Goal: Task Accomplishment & Management: Manage account settings

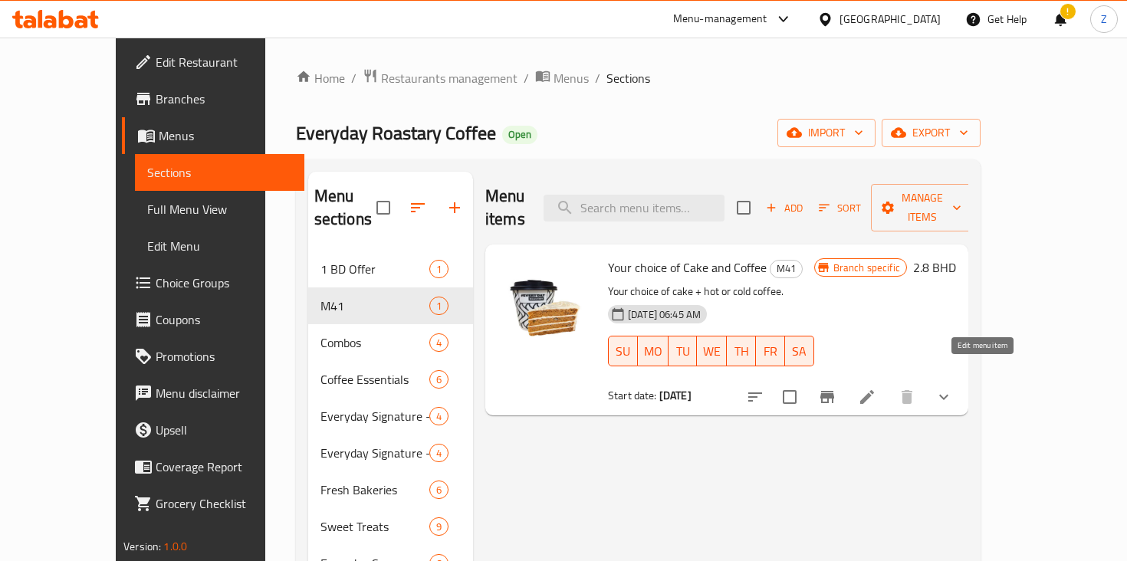
click at [876, 388] on icon at bounding box center [867, 397] width 18 height 18
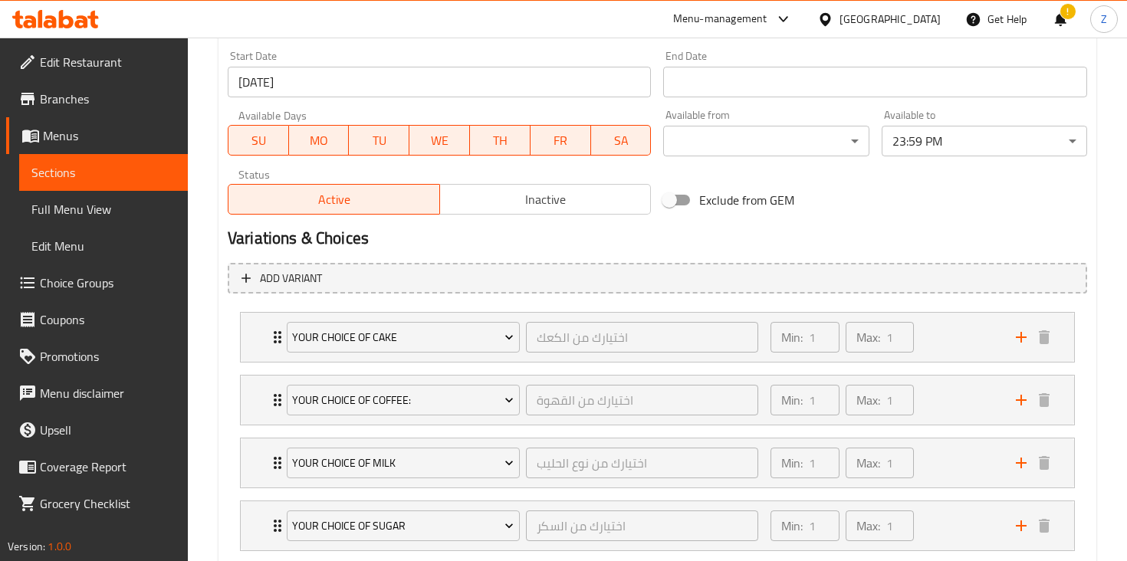
scroll to position [758, 0]
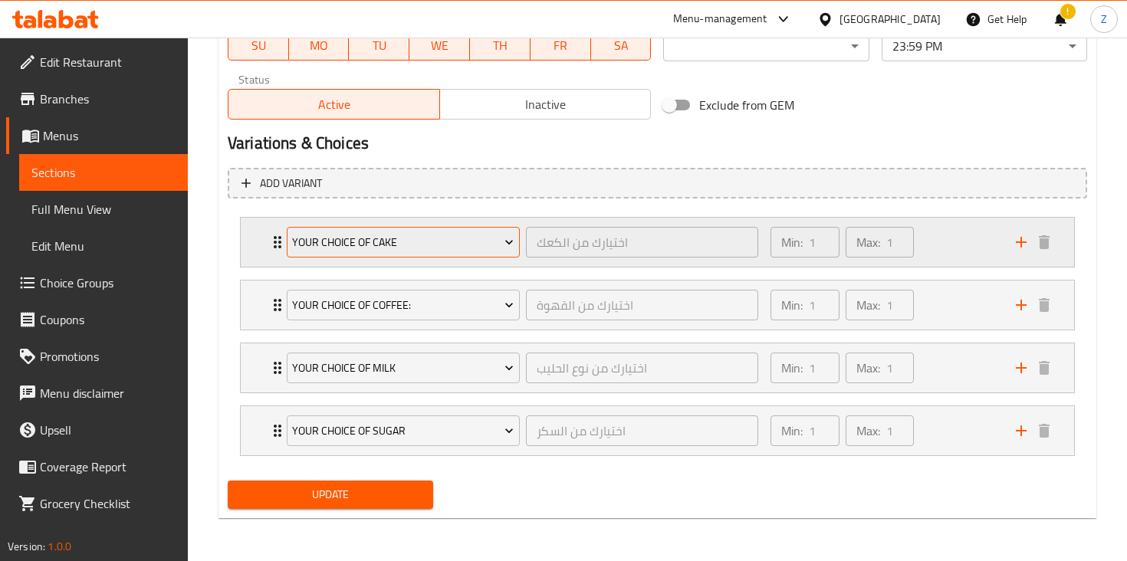
click at [492, 248] on span "Your Choice of Cake" at bounding box center [403, 242] width 222 height 19
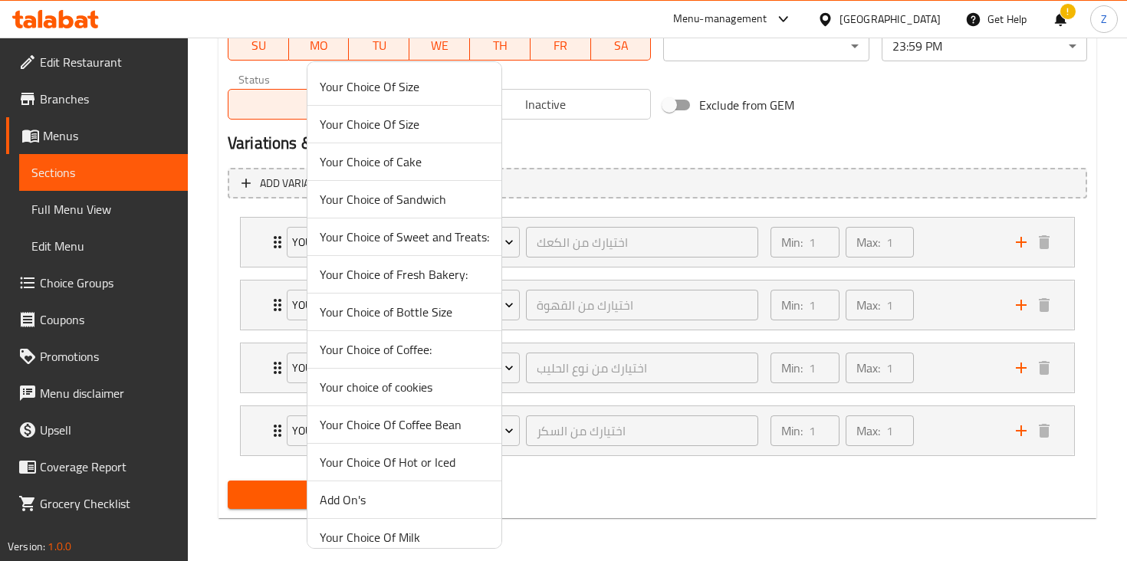
click at [562, 254] on div at bounding box center [563, 280] width 1127 height 561
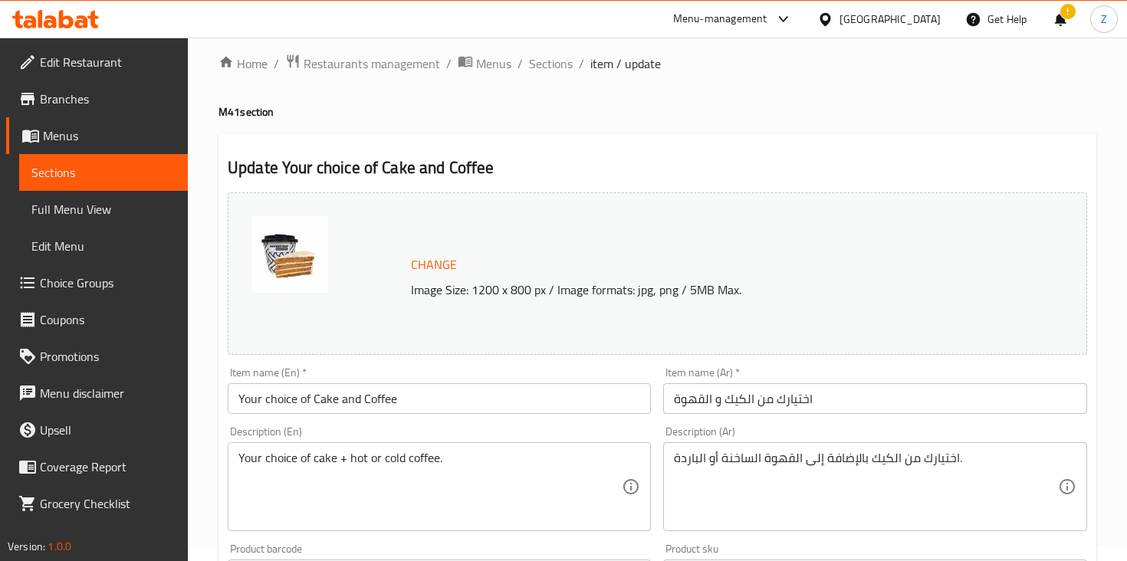
scroll to position [0, 0]
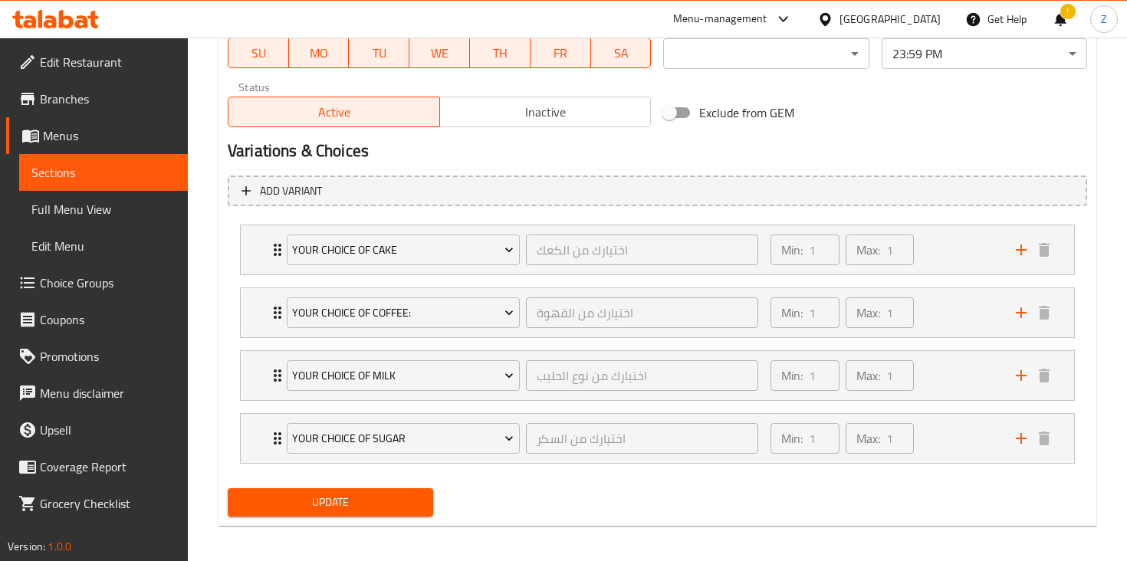
scroll to position [758, 0]
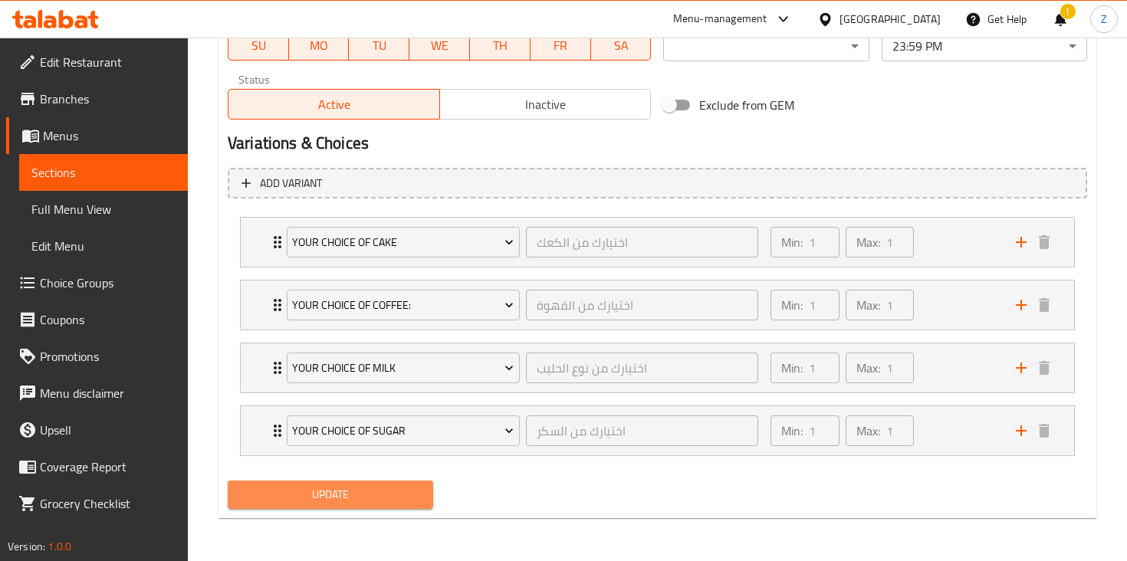
click at [384, 499] on span "Update" at bounding box center [330, 494] width 181 height 19
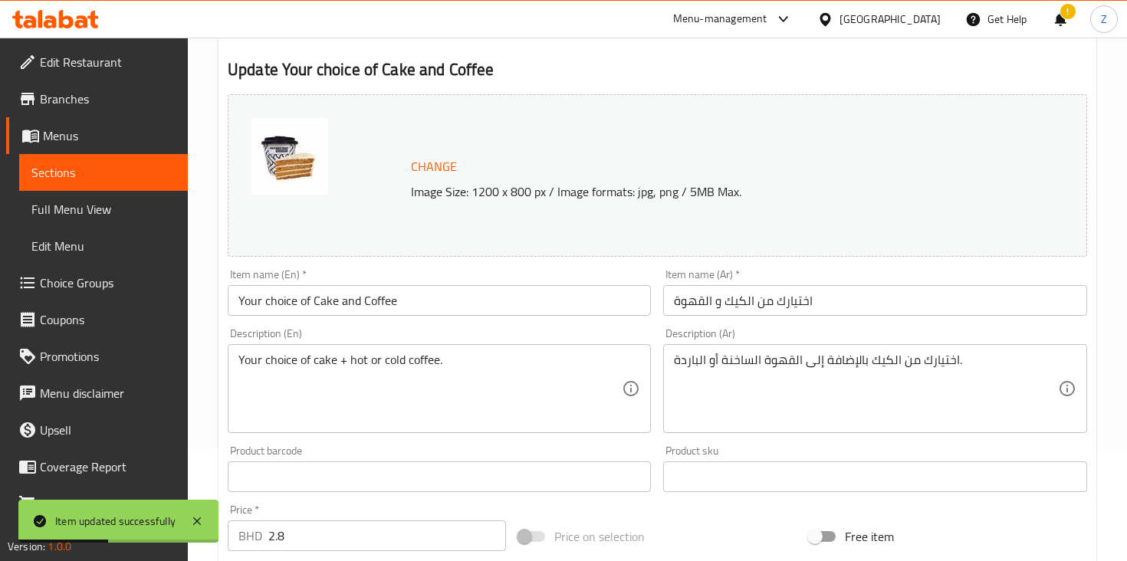
scroll to position [0, 0]
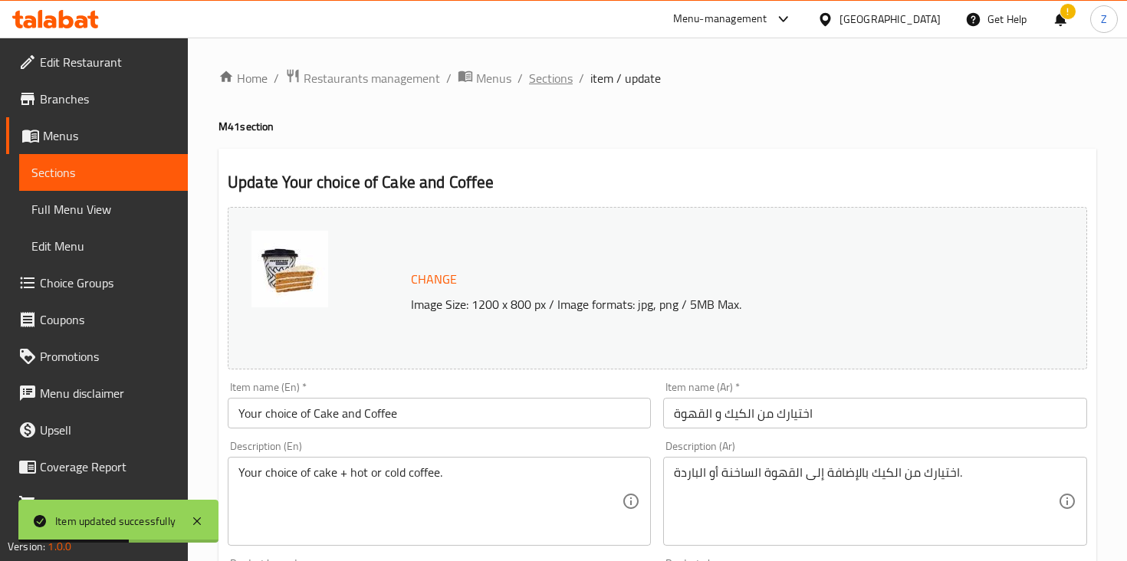
click at [544, 81] on span "Sections" at bounding box center [551, 78] width 44 height 18
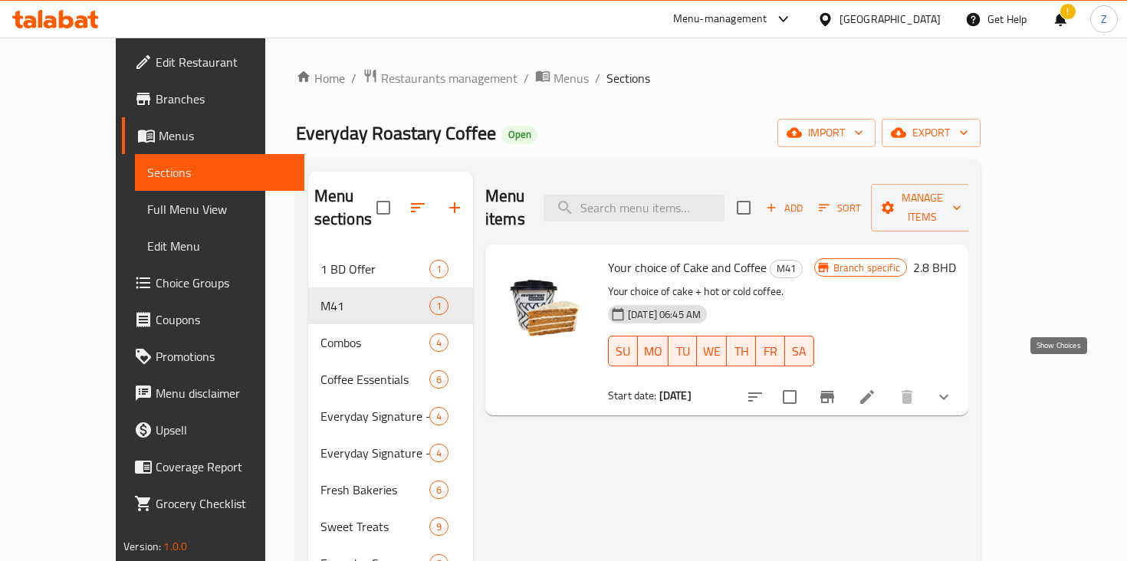
click at [953, 388] on icon "show more" at bounding box center [944, 397] width 18 height 18
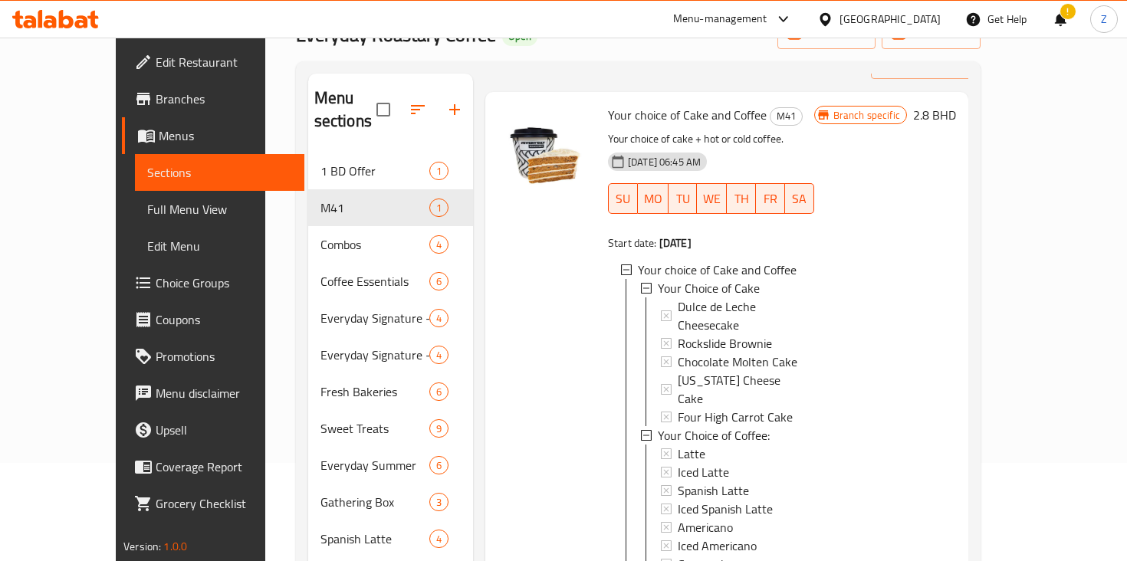
scroll to position [101, 0]
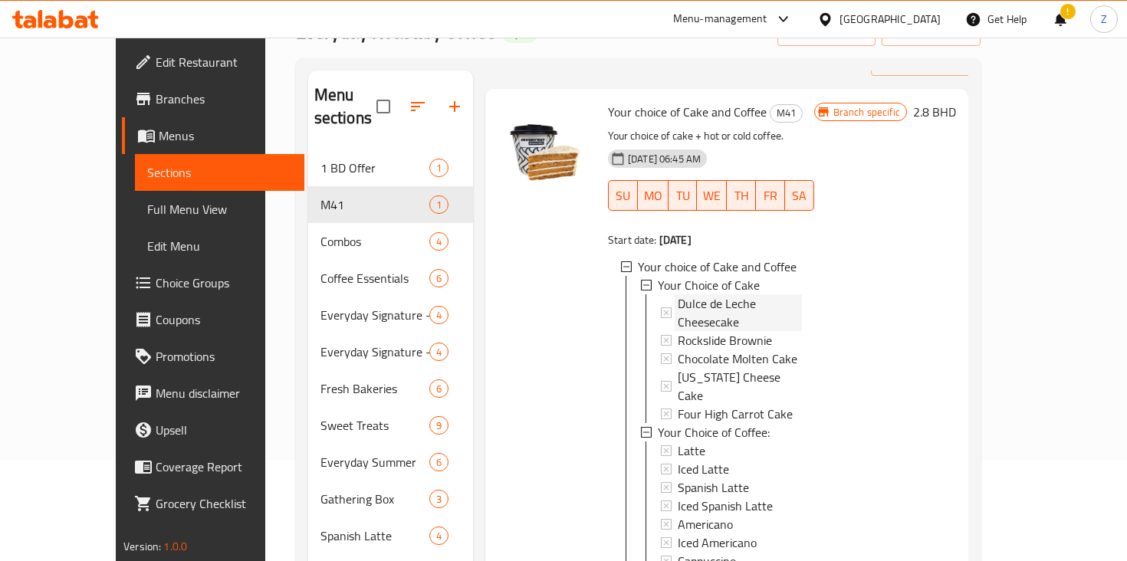
click at [661, 307] on icon at bounding box center [666, 312] width 11 height 11
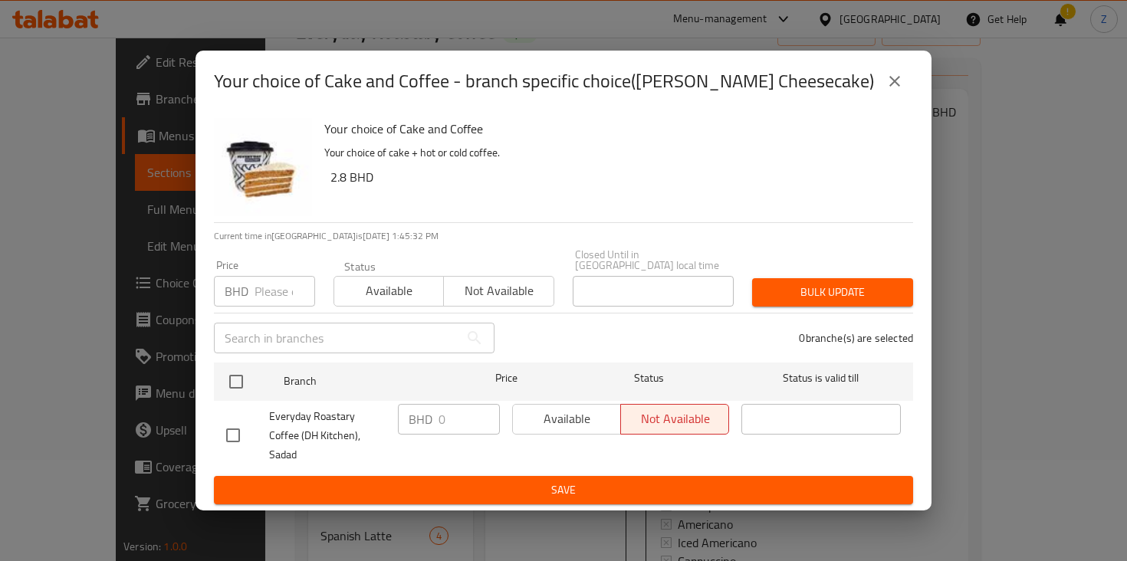
click at [802, 94] on h2 "Your choice of Cake and Coffee - branch specific choice(Dulce de Leche Cheeseca…" at bounding box center [544, 81] width 660 height 25
click at [893, 87] on icon "close" at bounding box center [895, 81] width 11 height 11
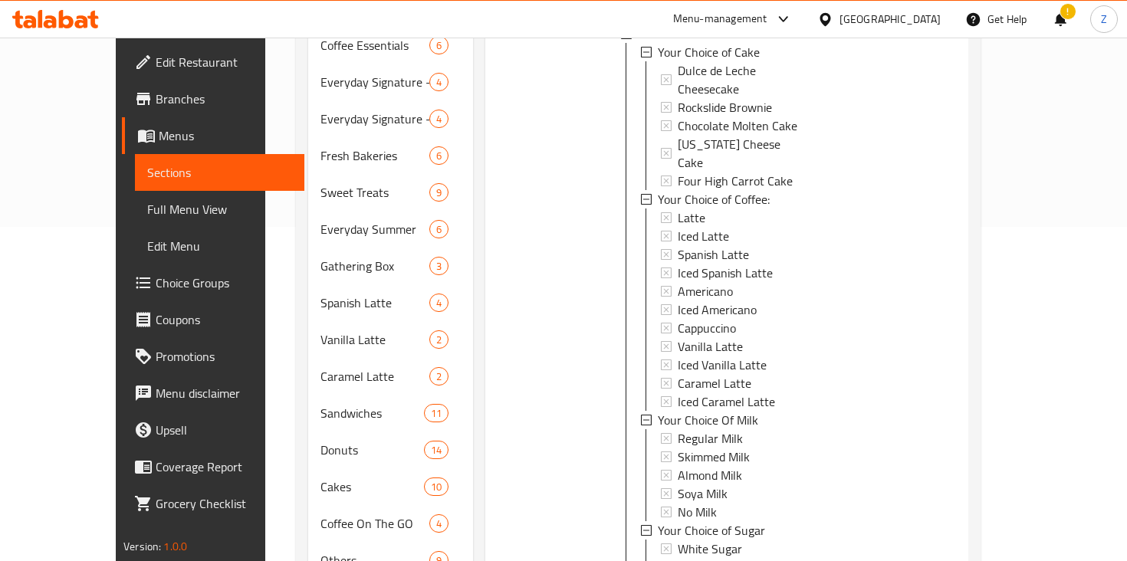
scroll to position [378, 0]
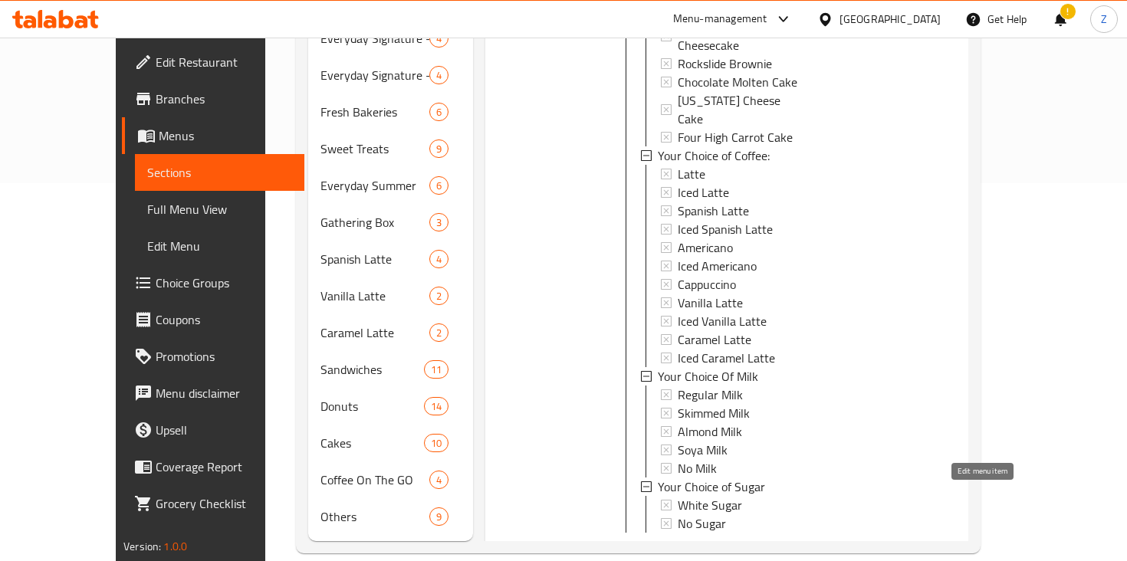
click at [876, 551] on icon at bounding box center [867, 560] width 18 height 18
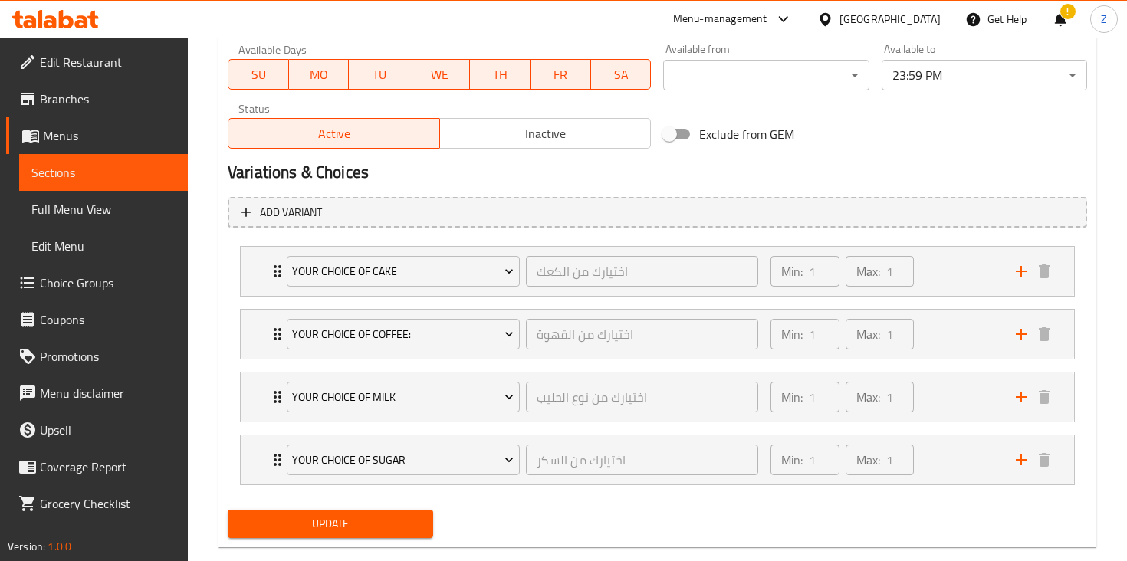
scroll to position [732, 0]
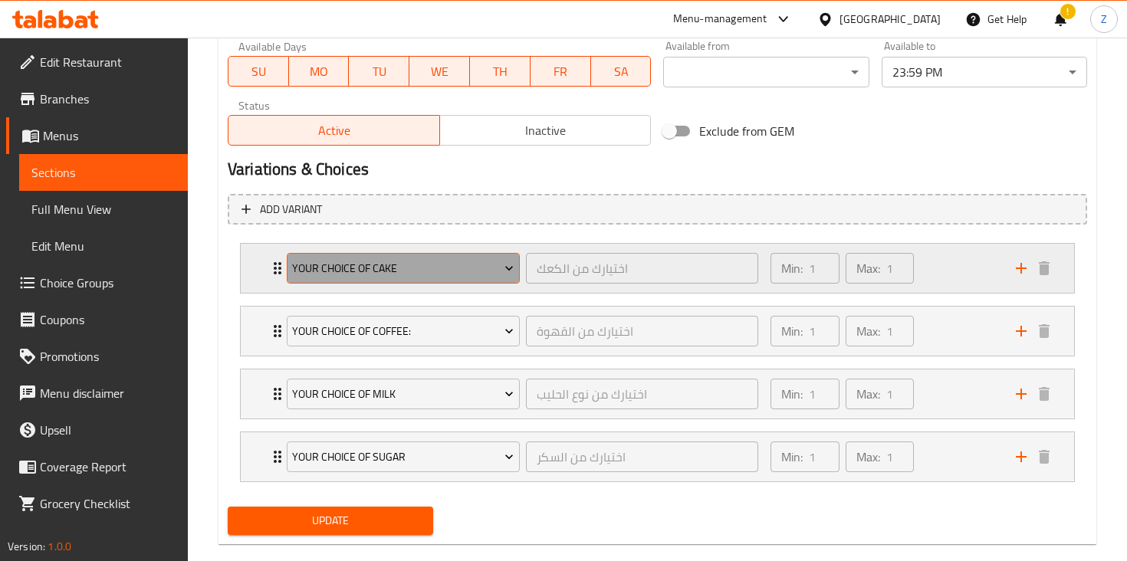
click at [397, 275] on span "Your Choice of Cake" at bounding box center [403, 268] width 222 height 19
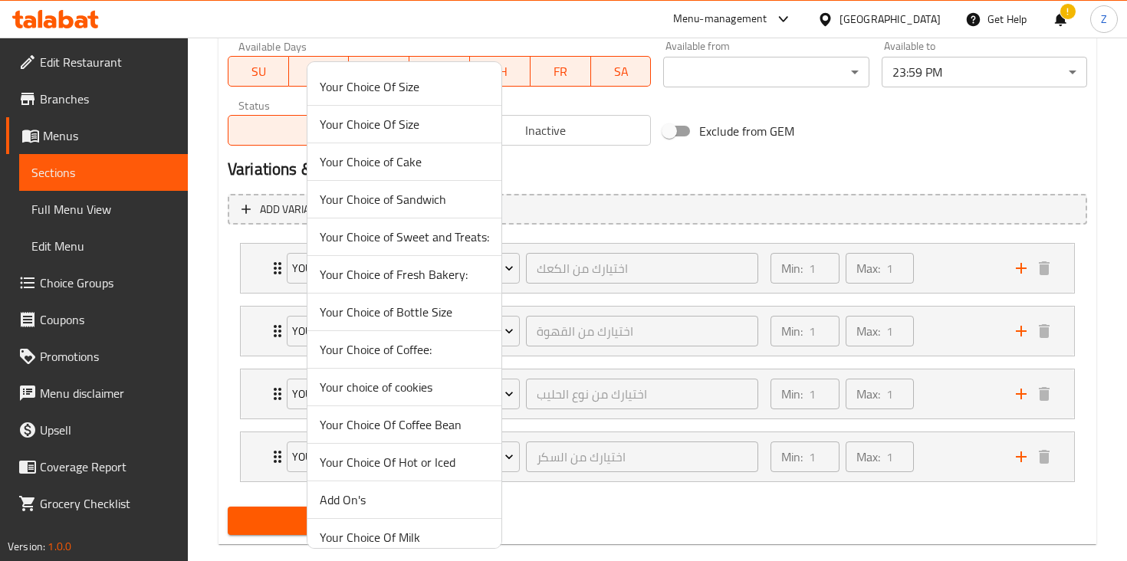
click at [229, 279] on div at bounding box center [563, 280] width 1127 height 561
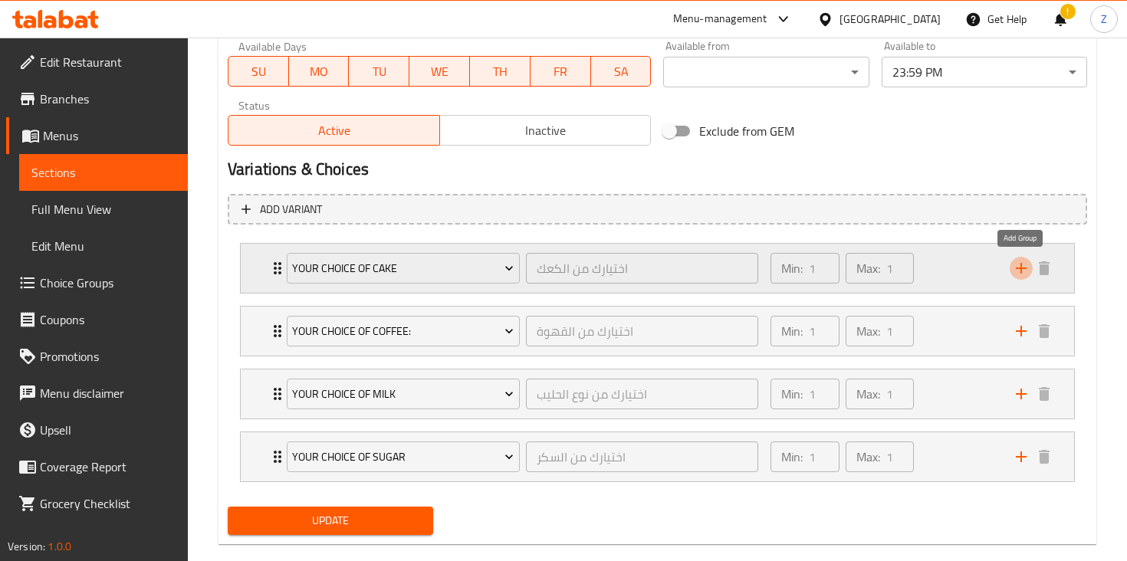
click at [1021, 269] on icon "add" at bounding box center [1021, 268] width 11 height 11
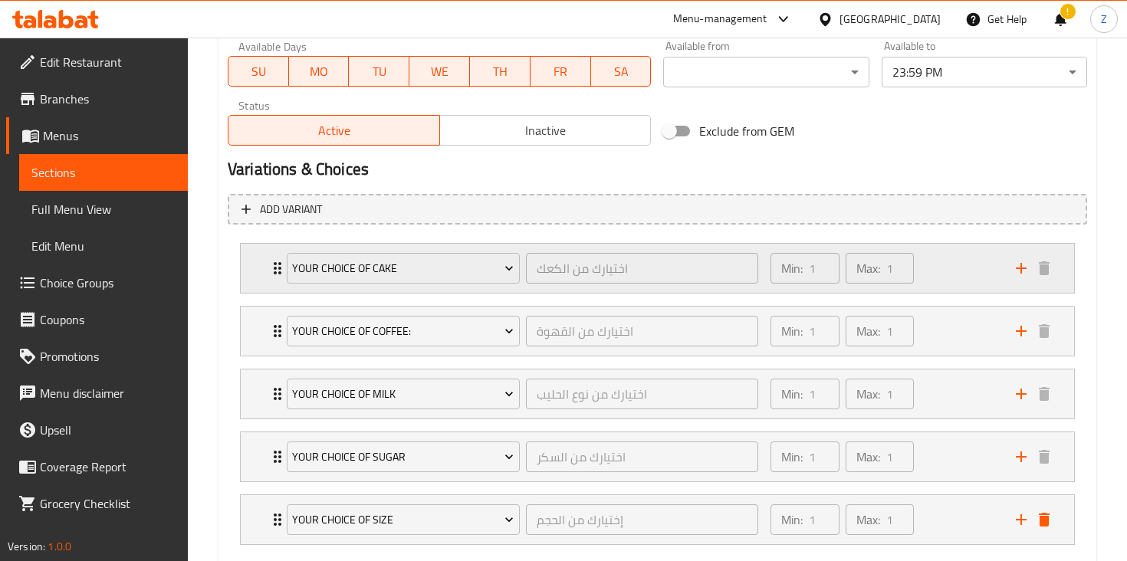
scroll to position [821, 0]
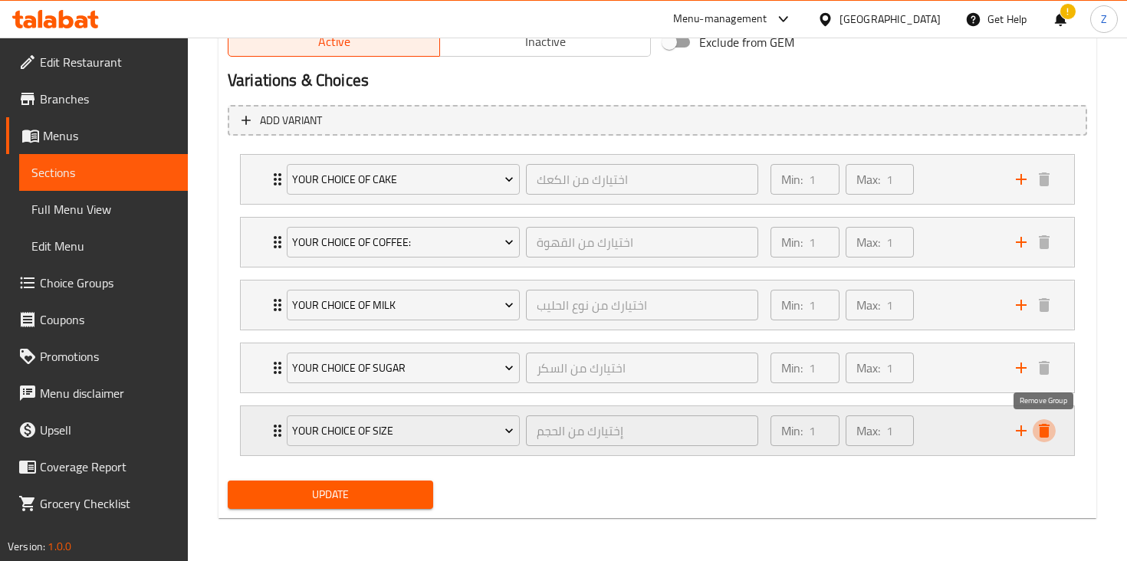
click at [1051, 436] on icon "delete" at bounding box center [1044, 431] width 18 height 18
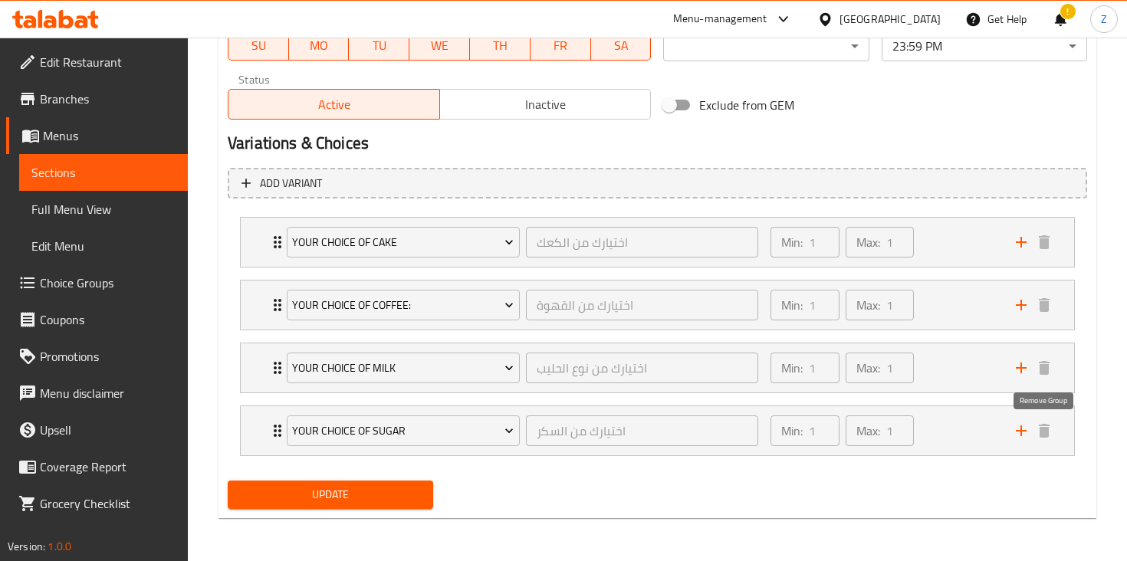
scroll to position [758, 0]
click at [707, 493] on div "Update" at bounding box center [658, 495] width 872 height 41
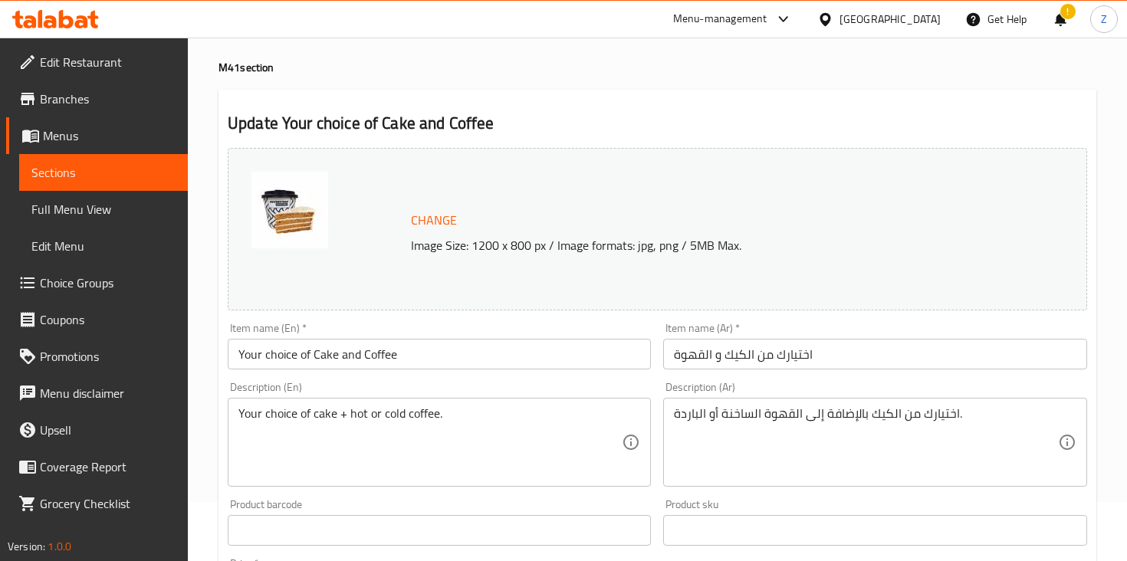
scroll to position [0, 0]
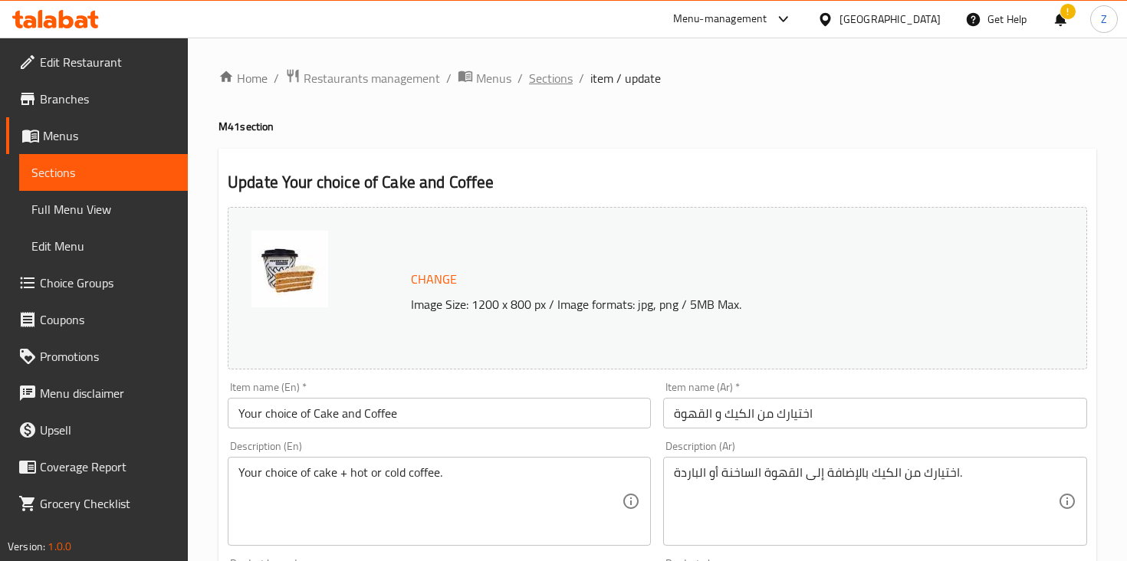
click at [545, 84] on span "Sections" at bounding box center [551, 78] width 44 height 18
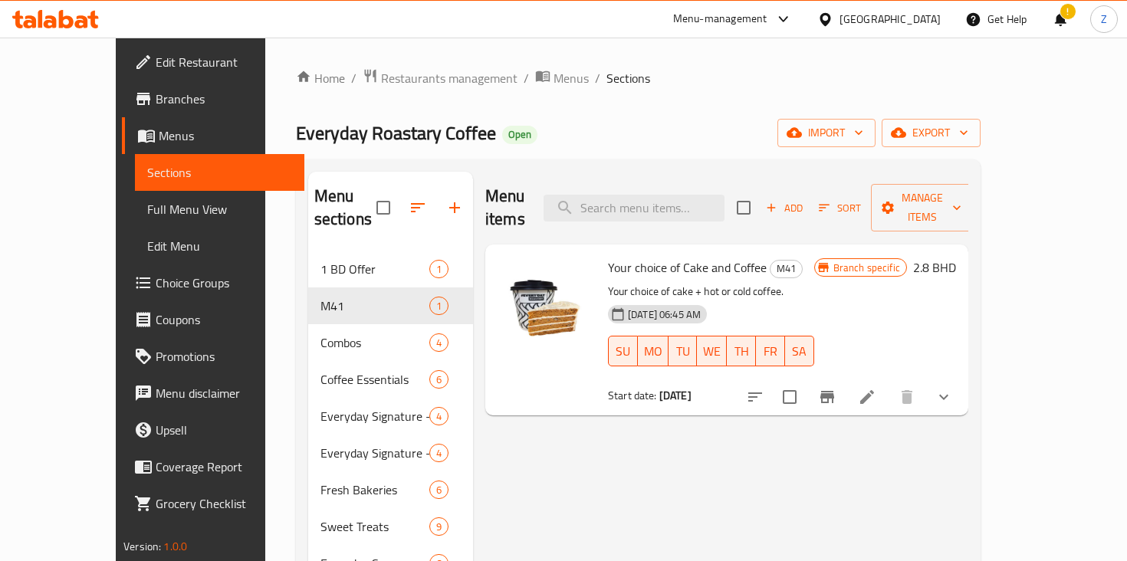
click at [147, 244] on span "Edit Menu" at bounding box center [219, 246] width 144 height 18
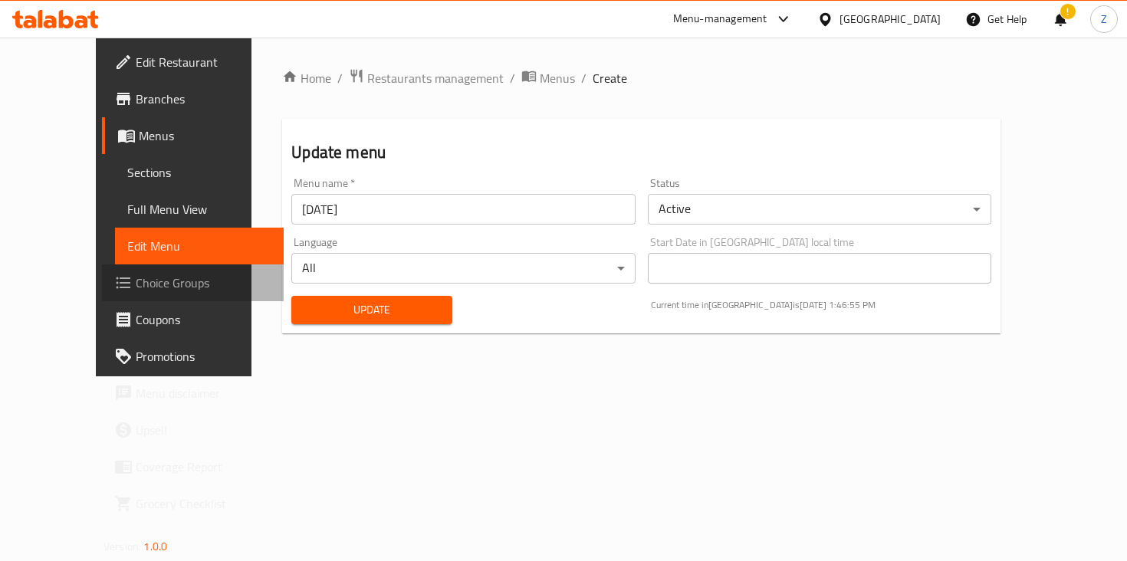
click at [120, 294] on link "Choice Groups" at bounding box center [193, 283] width 182 height 37
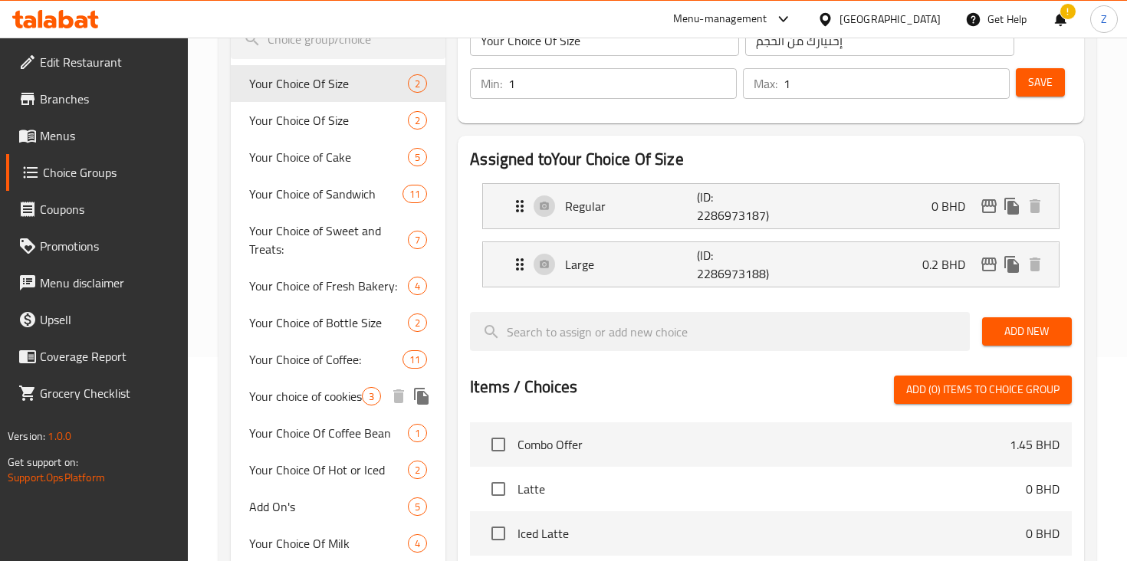
scroll to position [188, 0]
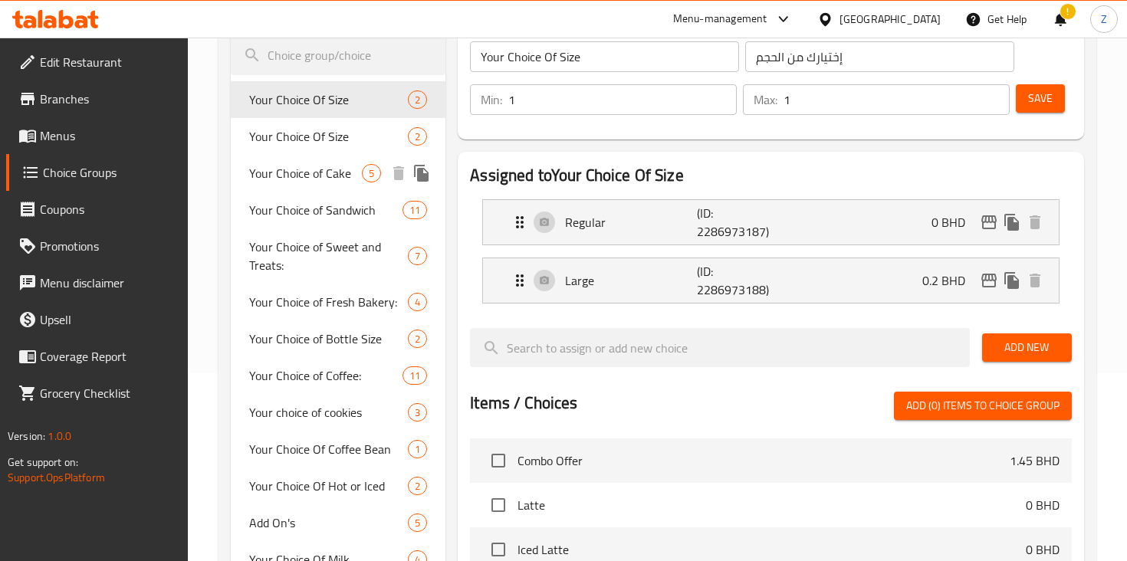
click at [333, 176] on span "Your Choice of Cake" at bounding box center [305, 173] width 113 height 18
type input "Your Choice of Cake"
type input "اختيارك من الكعك"
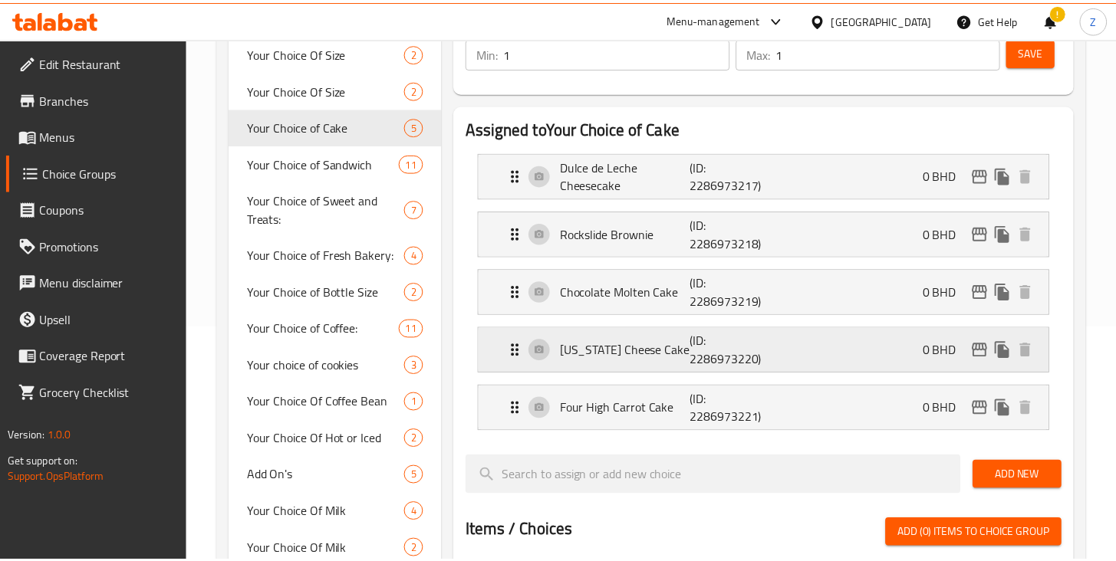
scroll to position [260, 0]
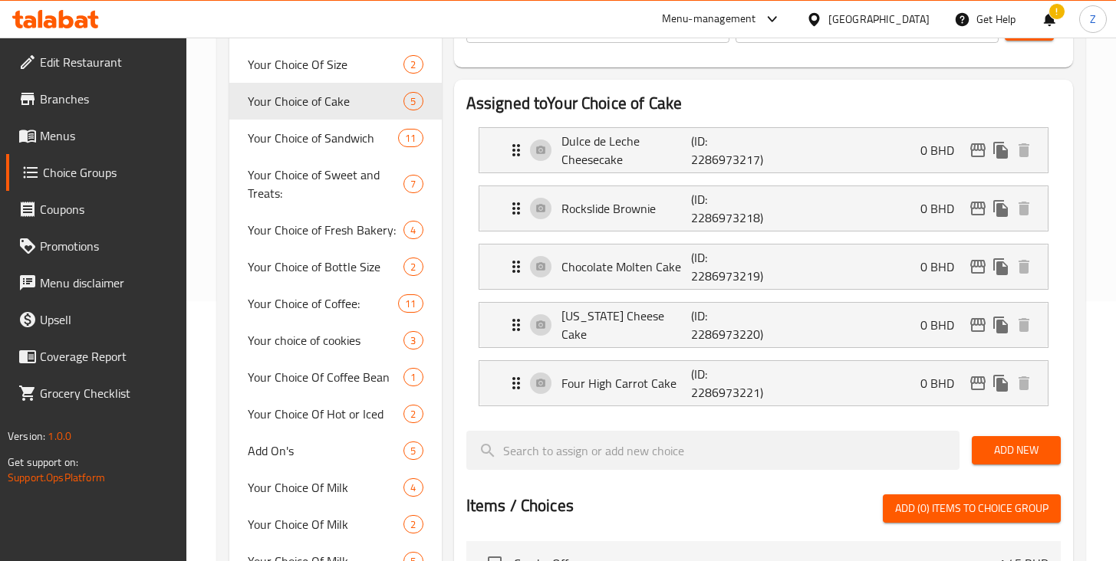
click at [551, 419] on div at bounding box center [763, 425] width 594 height 12
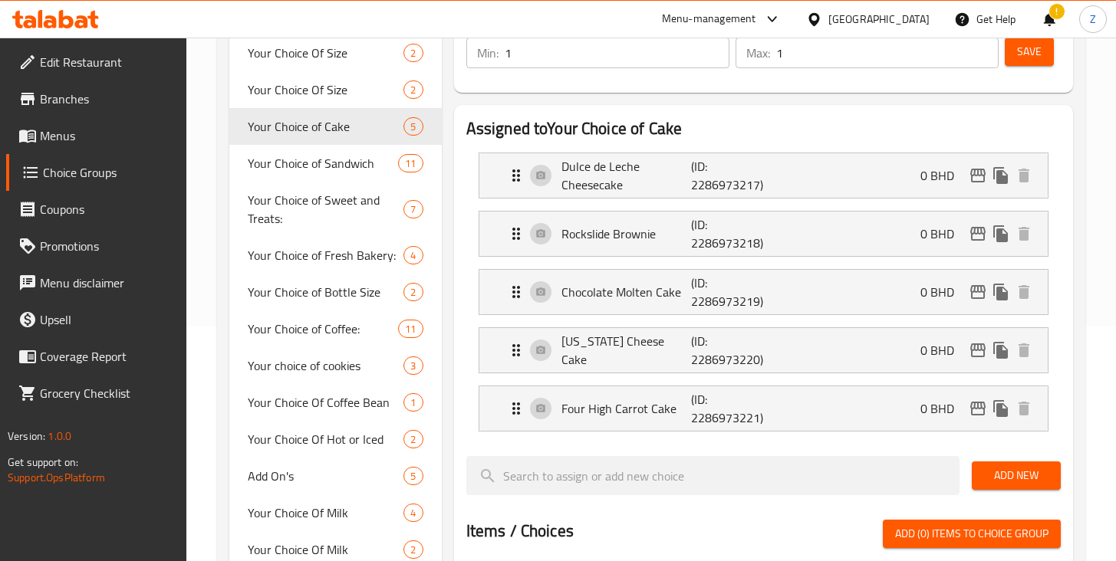
scroll to position [0, 0]
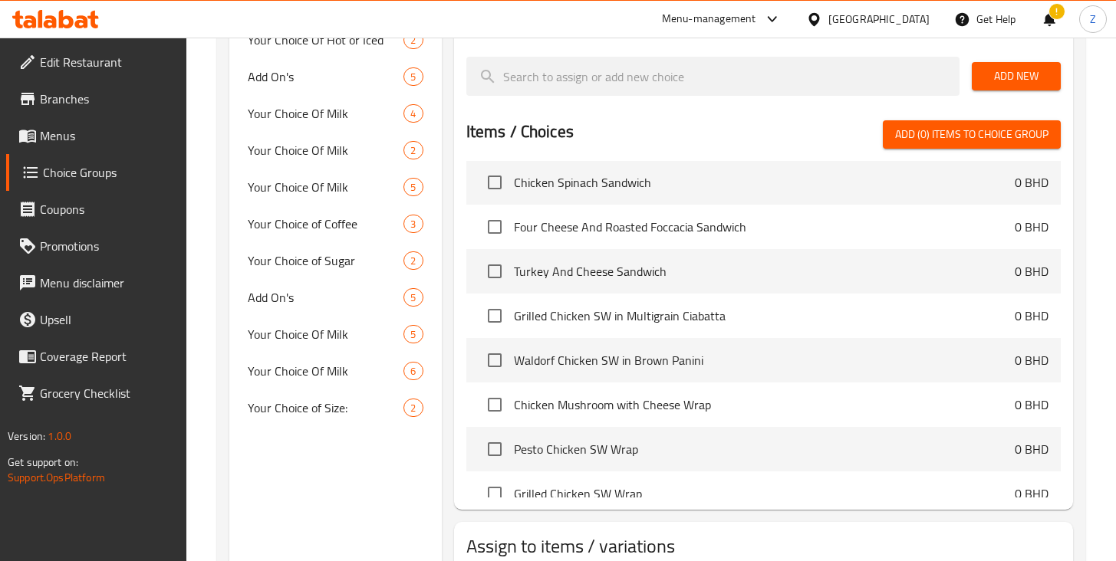
scroll to position [1964, 0]
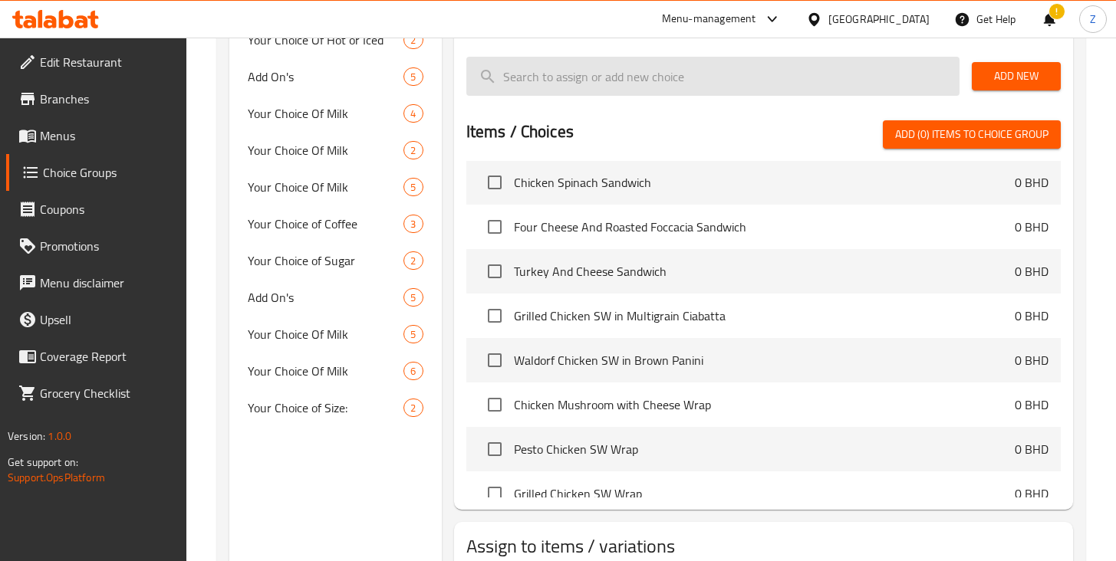
click at [613, 82] on input "search" at bounding box center [712, 76] width 493 height 39
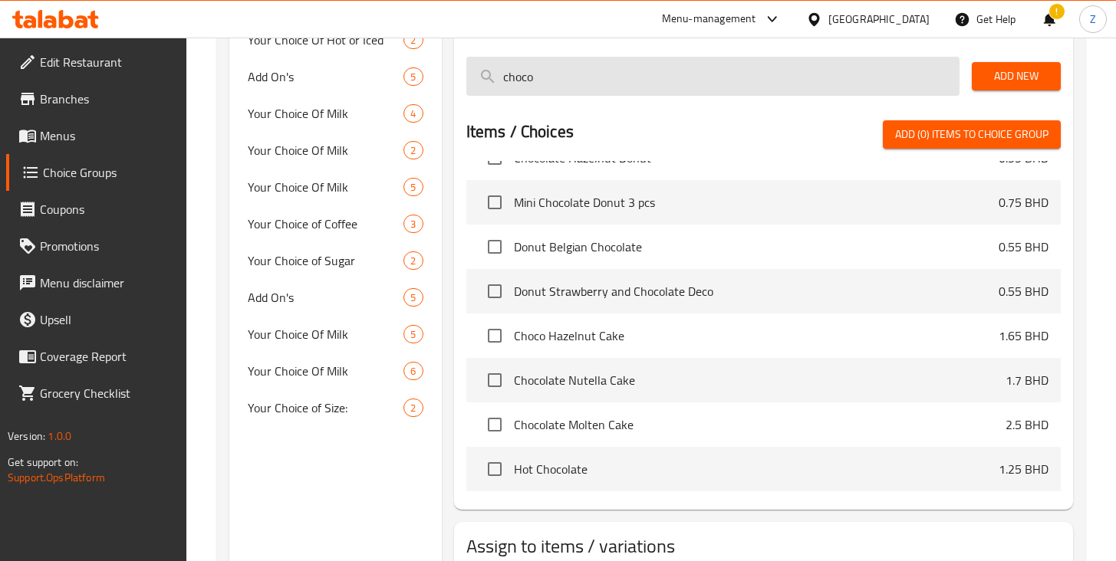
scroll to position [788, 0]
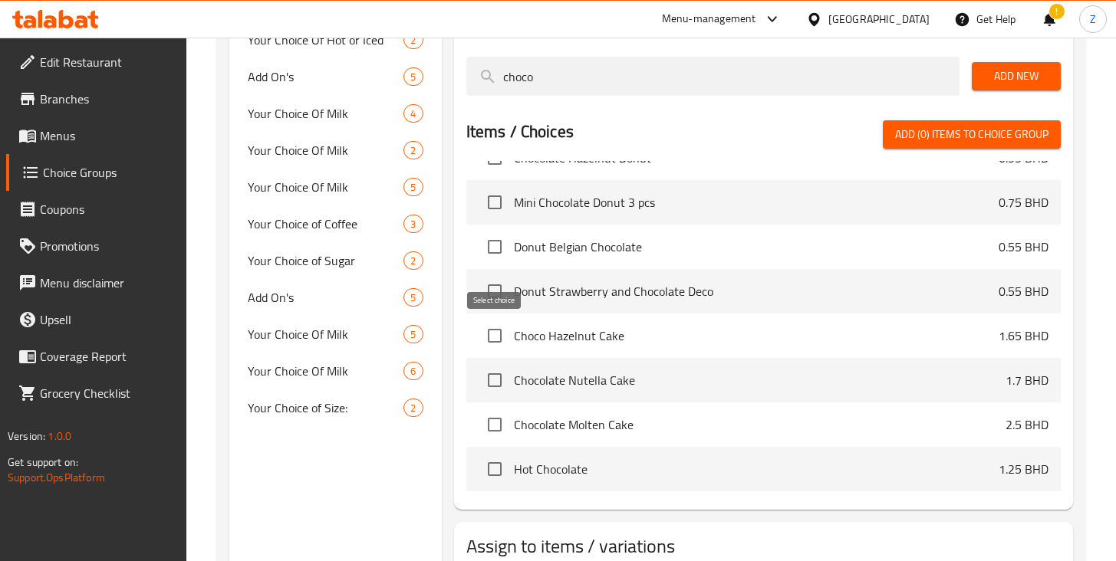
type input "choco"
click at [495, 334] on input "checkbox" at bounding box center [494, 336] width 32 height 32
checkbox input "true"
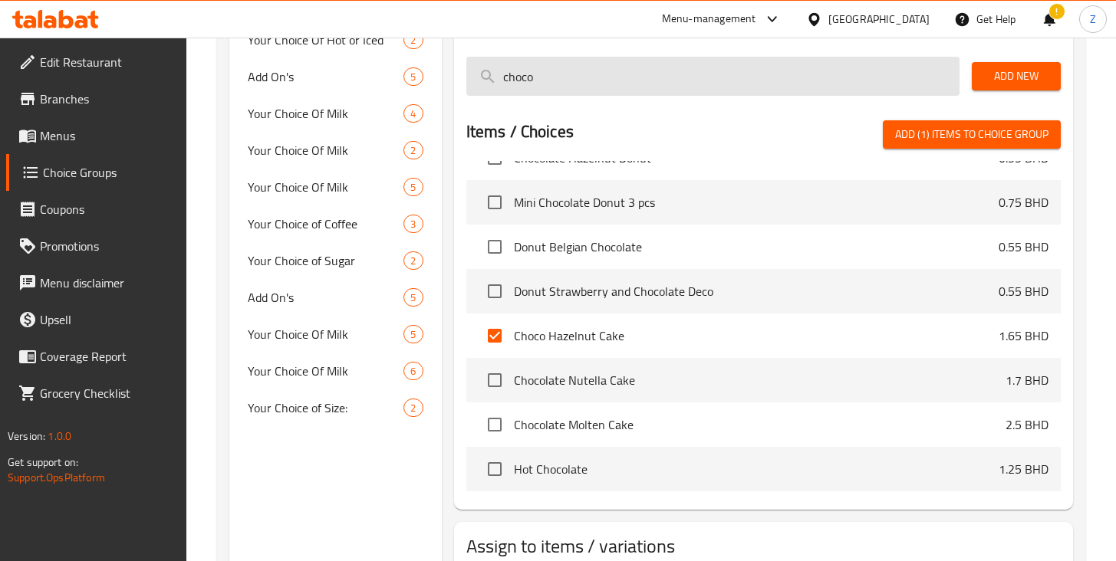
click at [543, 84] on input "choco" at bounding box center [712, 76] width 493 height 39
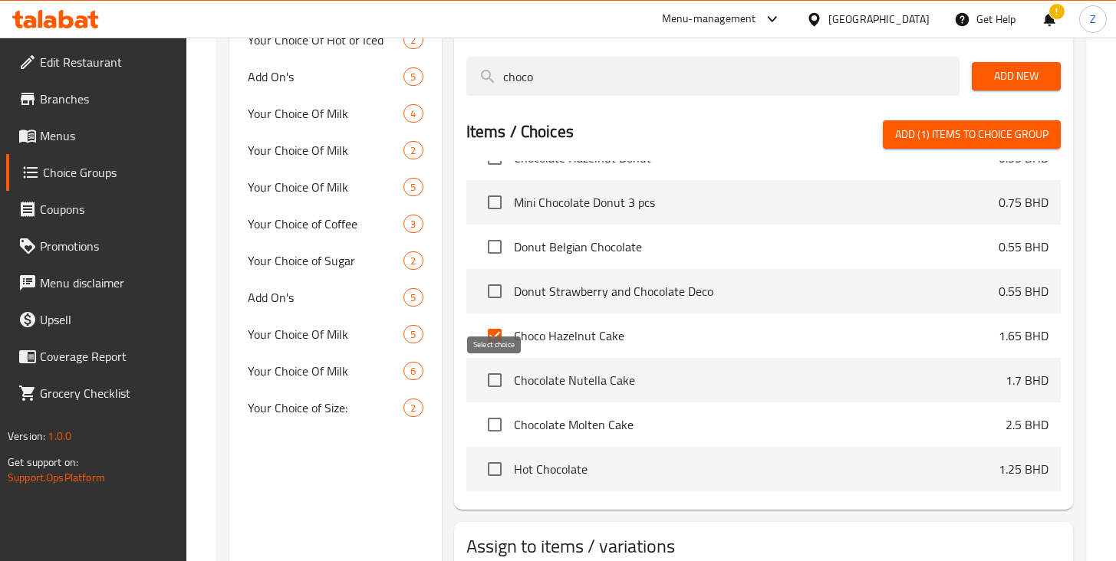
click at [495, 380] on input "checkbox" at bounding box center [494, 380] width 32 height 32
checkbox input "true"
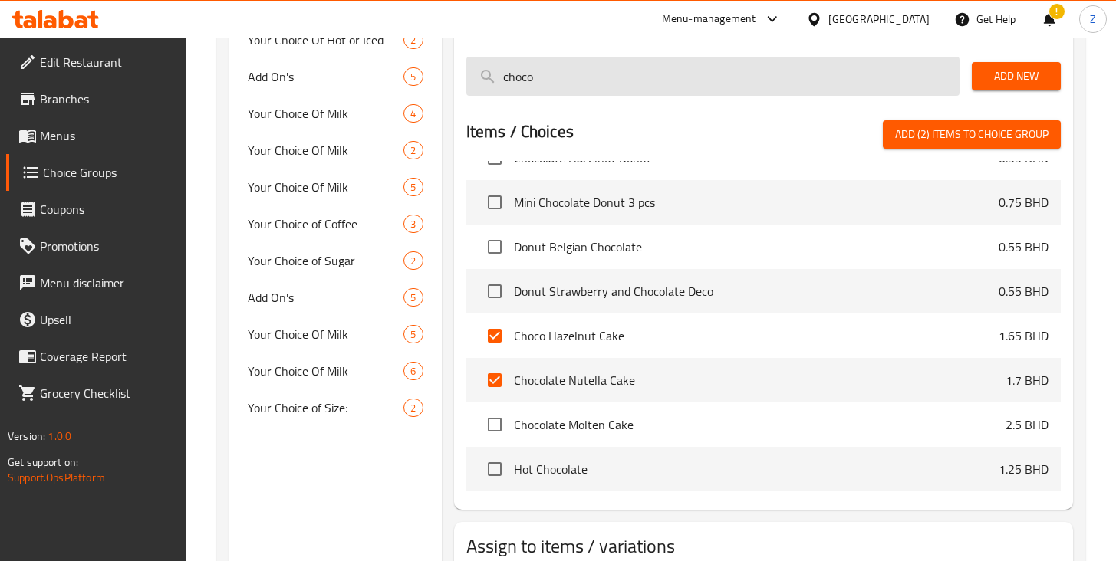
click at [534, 77] on input "choco" at bounding box center [712, 76] width 493 height 39
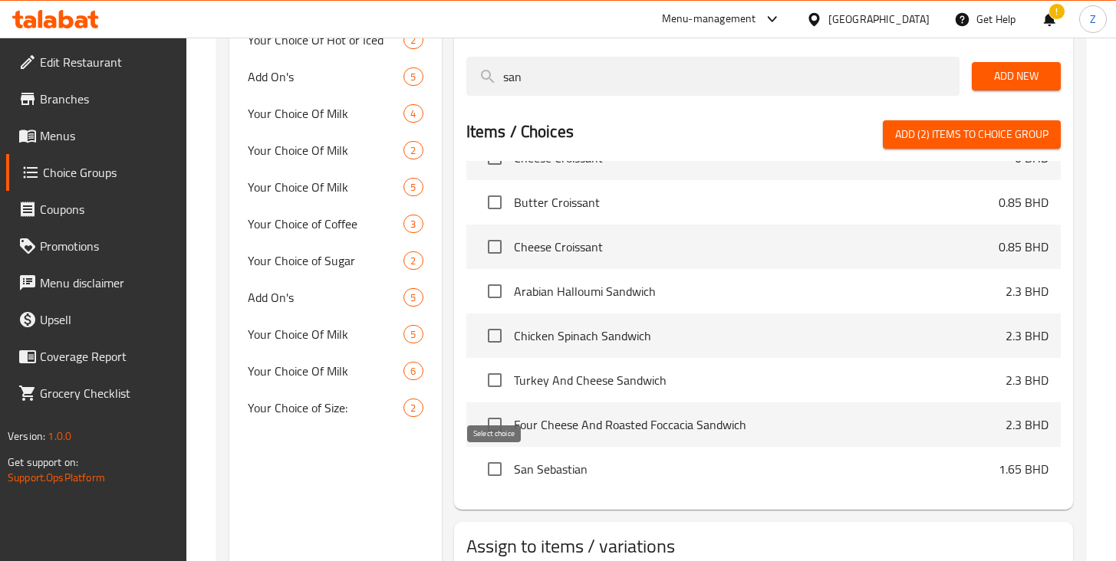
type input "san"
click at [497, 470] on input "checkbox" at bounding box center [494, 469] width 32 height 32
checkbox input "true"
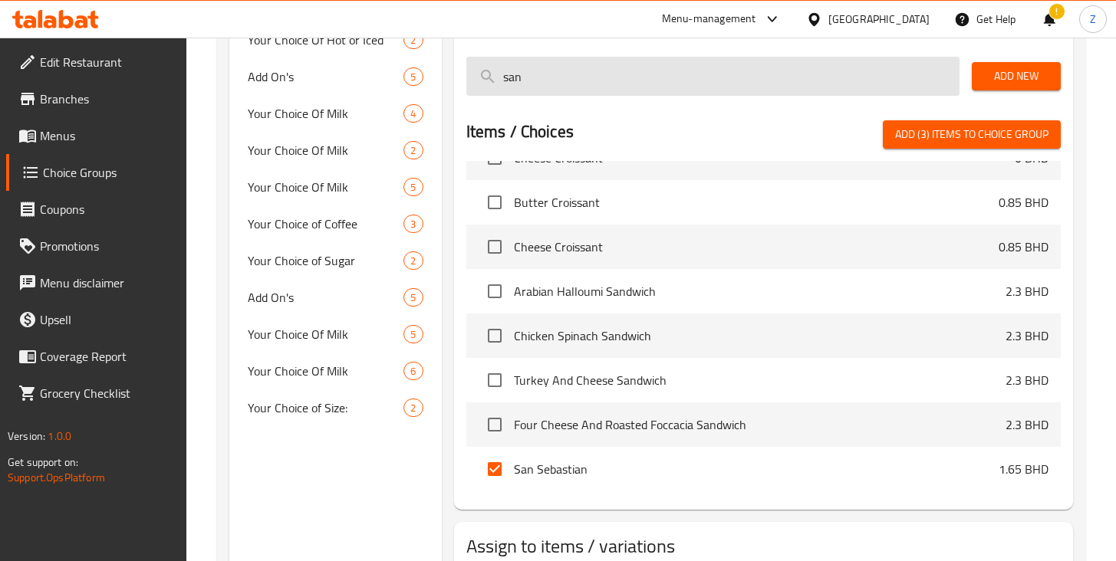
click at [548, 81] on input "san" at bounding box center [712, 76] width 493 height 39
click at [555, 84] on input "san" at bounding box center [712, 76] width 493 height 39
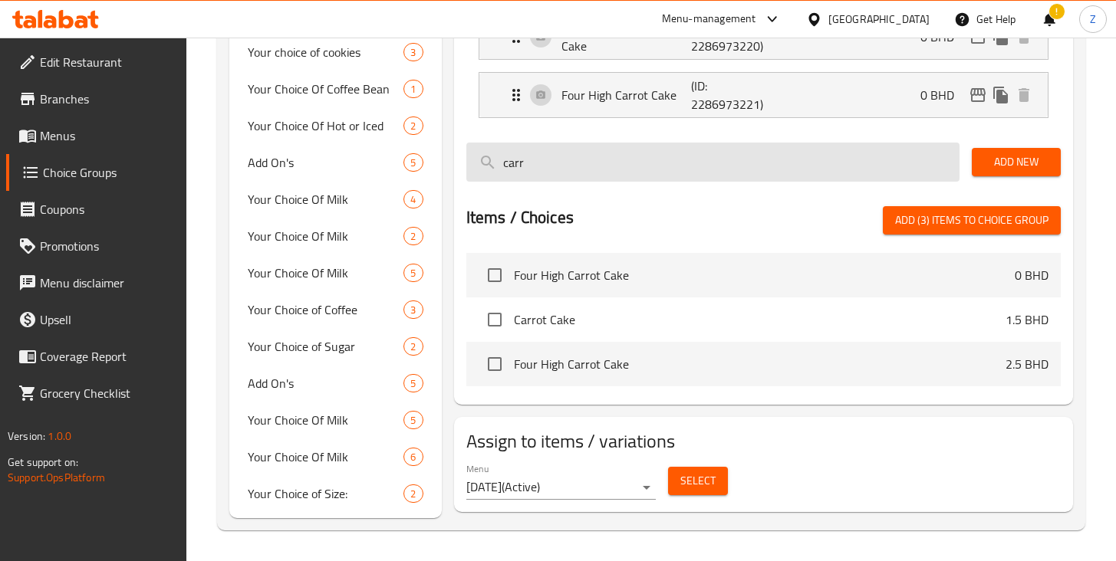
scroll to position [0, 0]
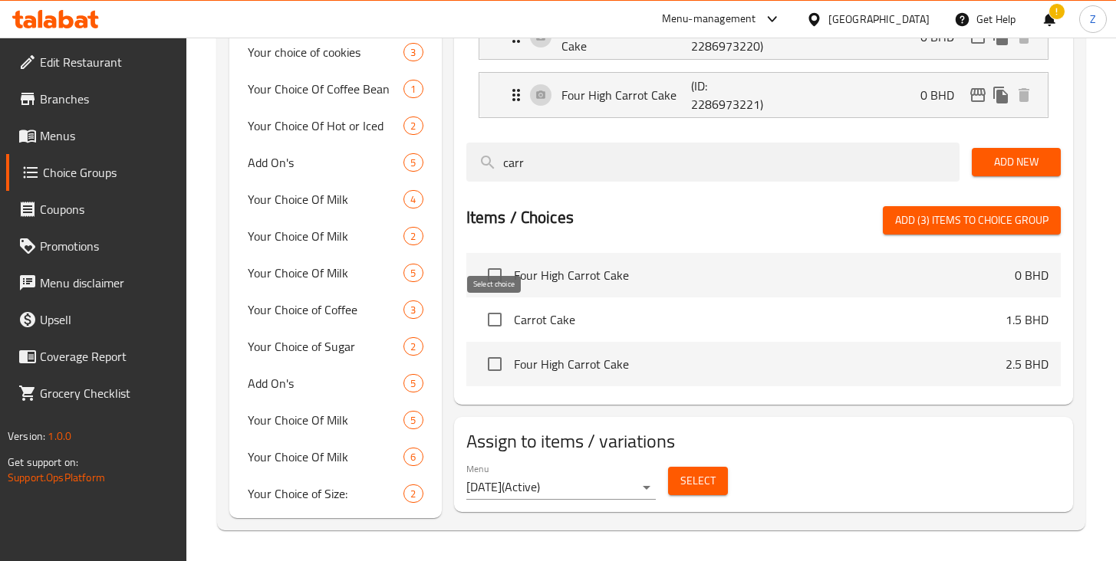
type input "carr"
click at [493, 317] on input "checkbox" at bounding box center [494, 320] width 32 height 32
click at [934, 219] on span "Add (4) items to choice group" at bounding box center [971, 220] width 153 height 19
checkbox input "false"
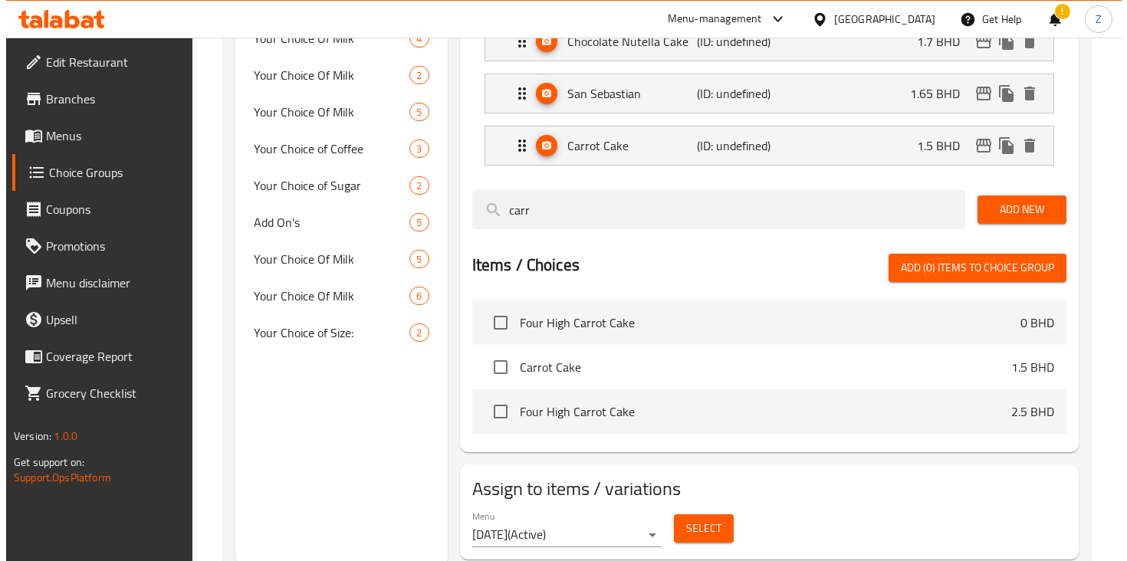
scroll to position [757, 0]
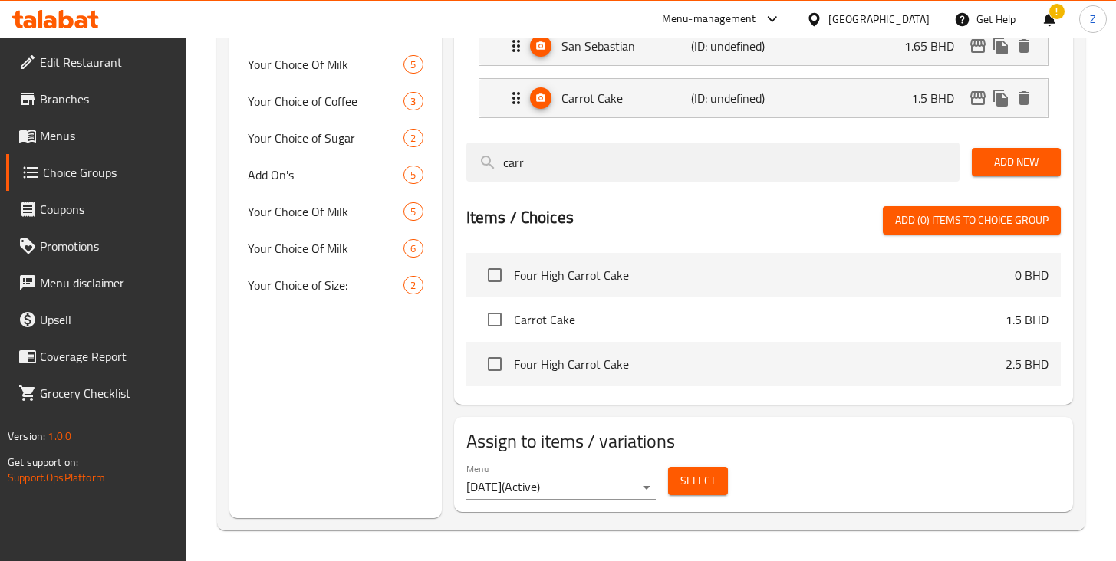
click at [710, 485] on span "Select" at bounding box center [697, 481] width 35 height 19
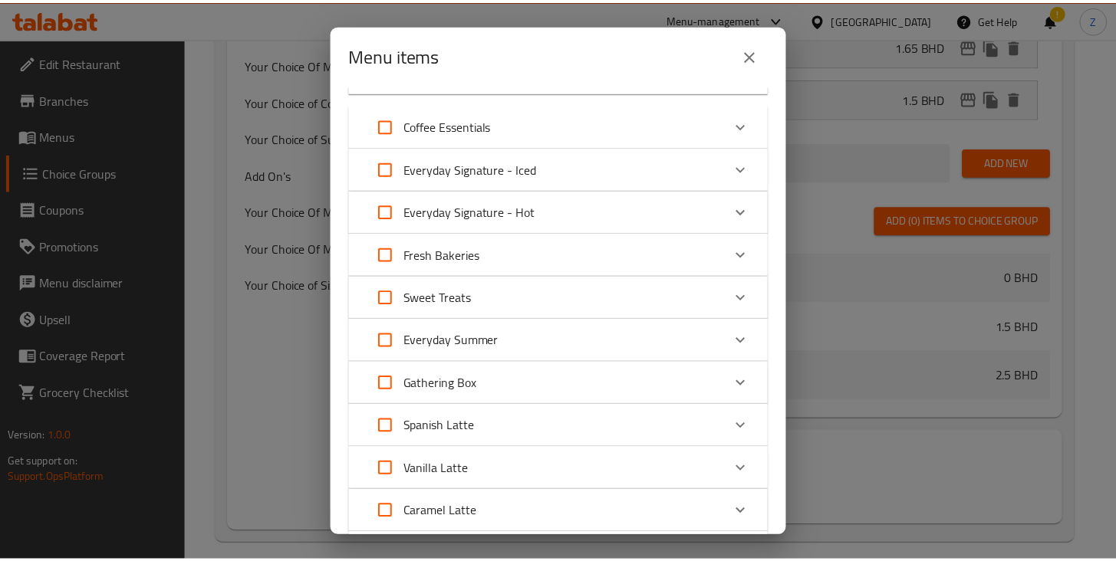
scroll to position [911, 0]
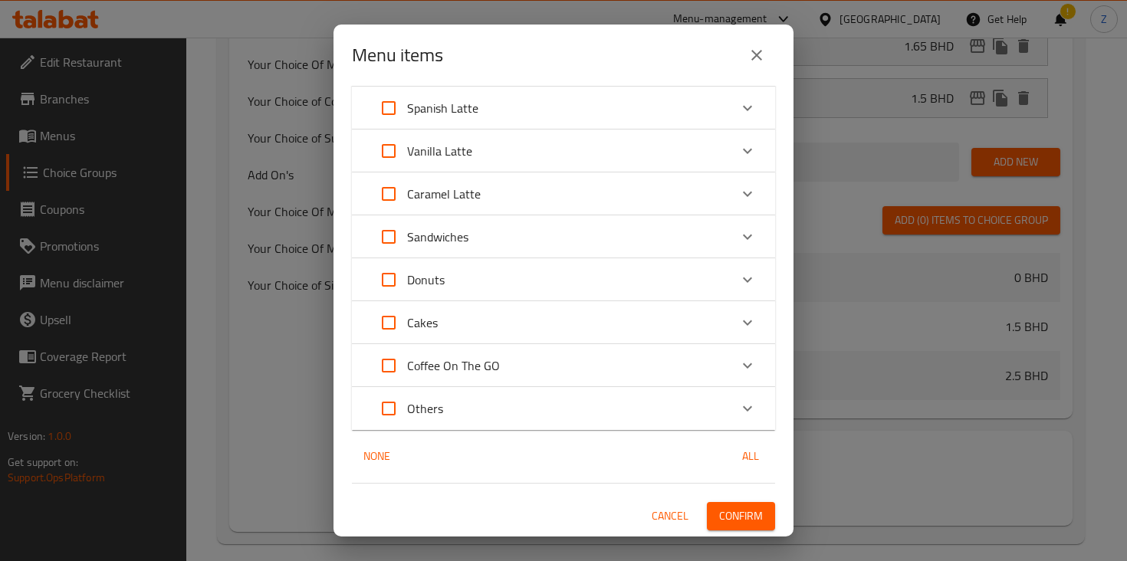
click at [735, 515] on span "Confirm" at bounding box center [741, 516] width 44 height 19
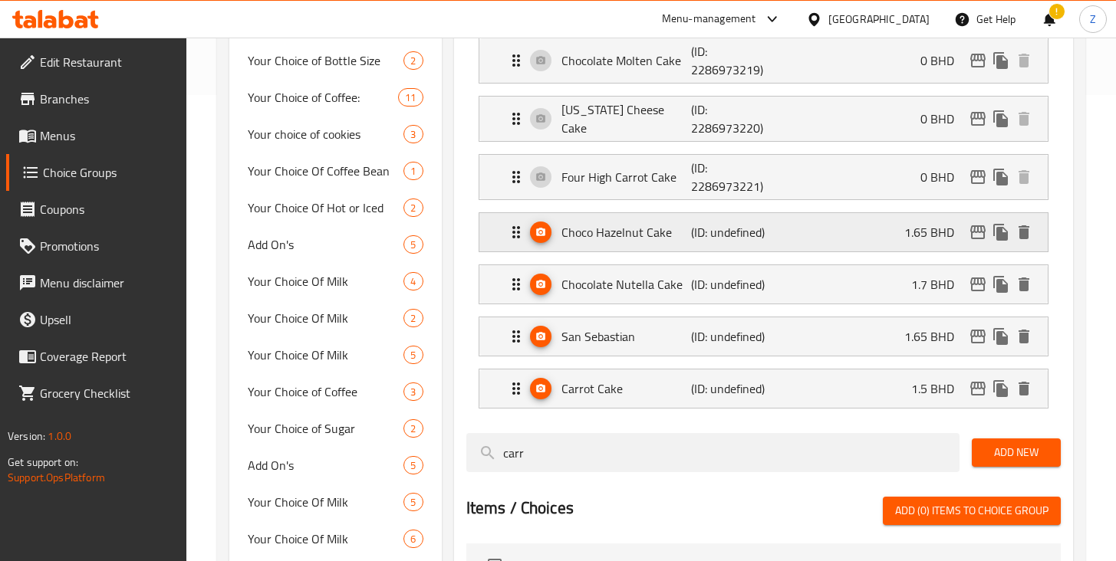
scroll to position [448, 0]
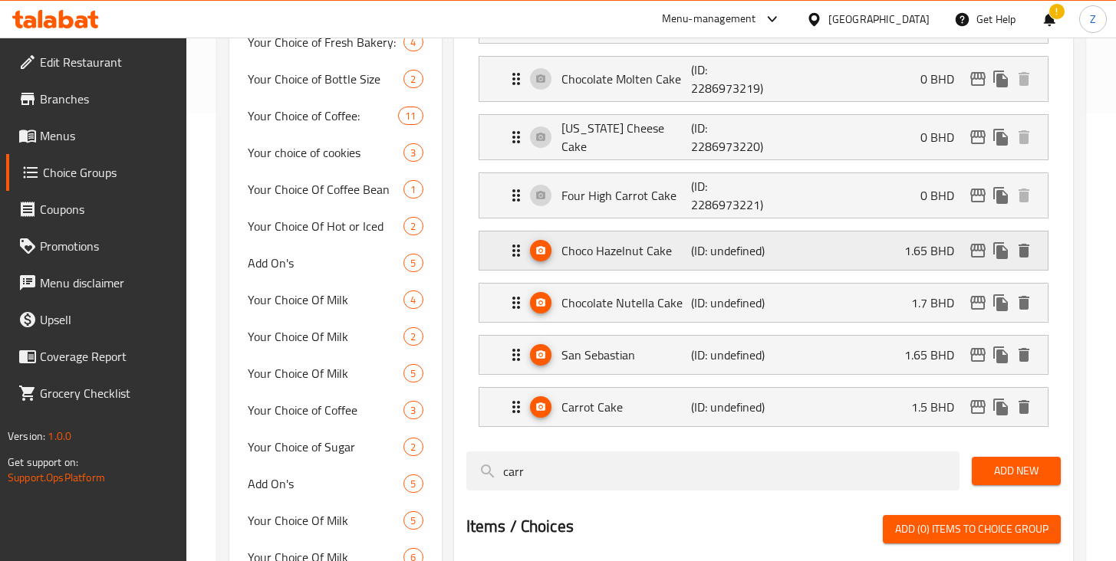
click at [709, 253] on p "(ID: undefined)" at bounding box center [734, 251] width 87 height 18
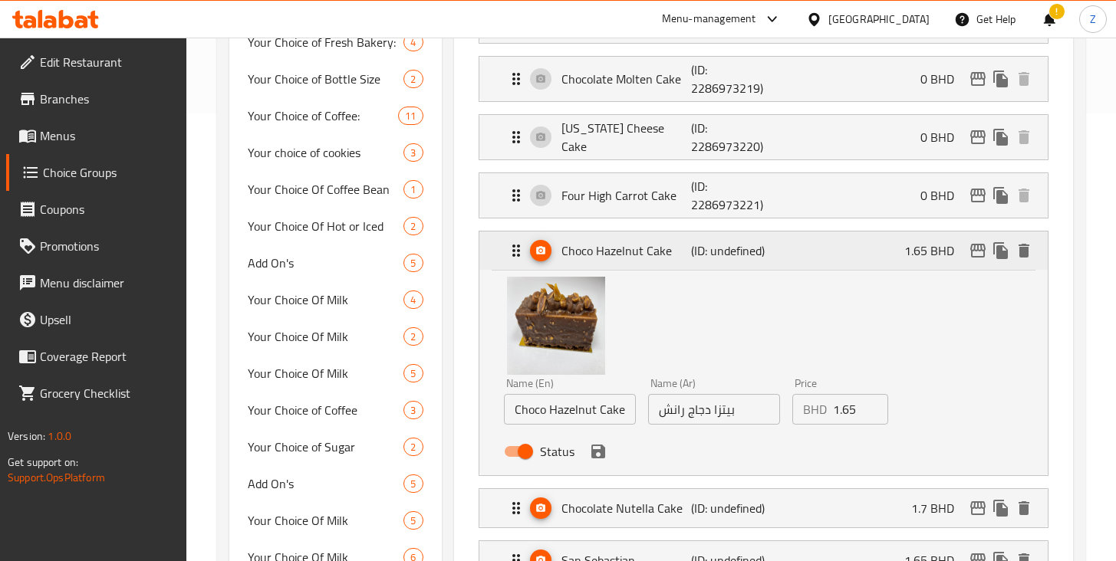
click at [709, 253] on p "(ID: undefined)" at bounding box center [734, 251] width 87 height 18
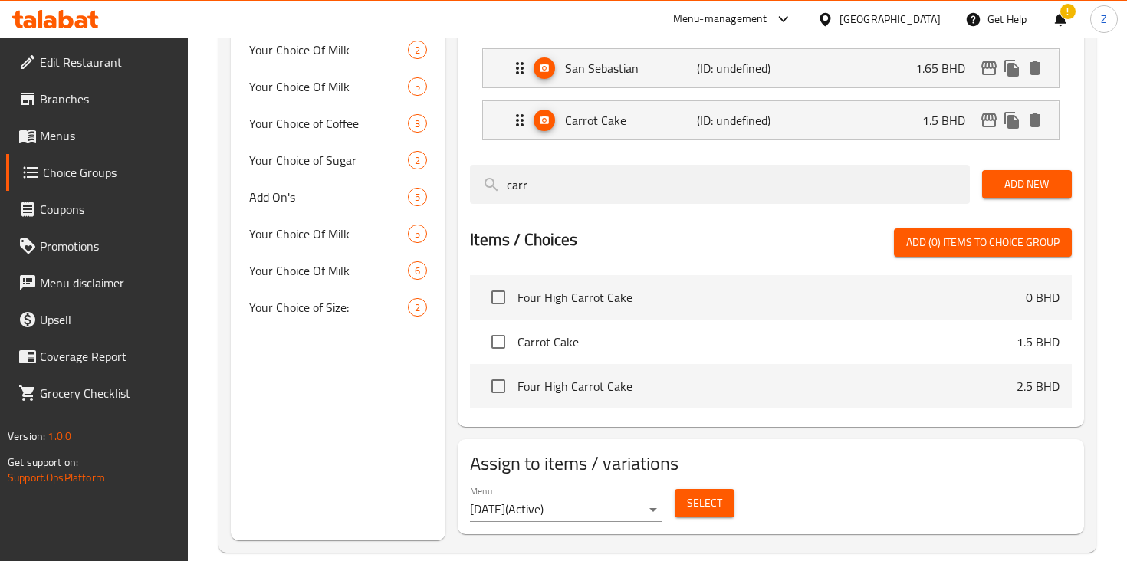
scroll to position [757, 0]
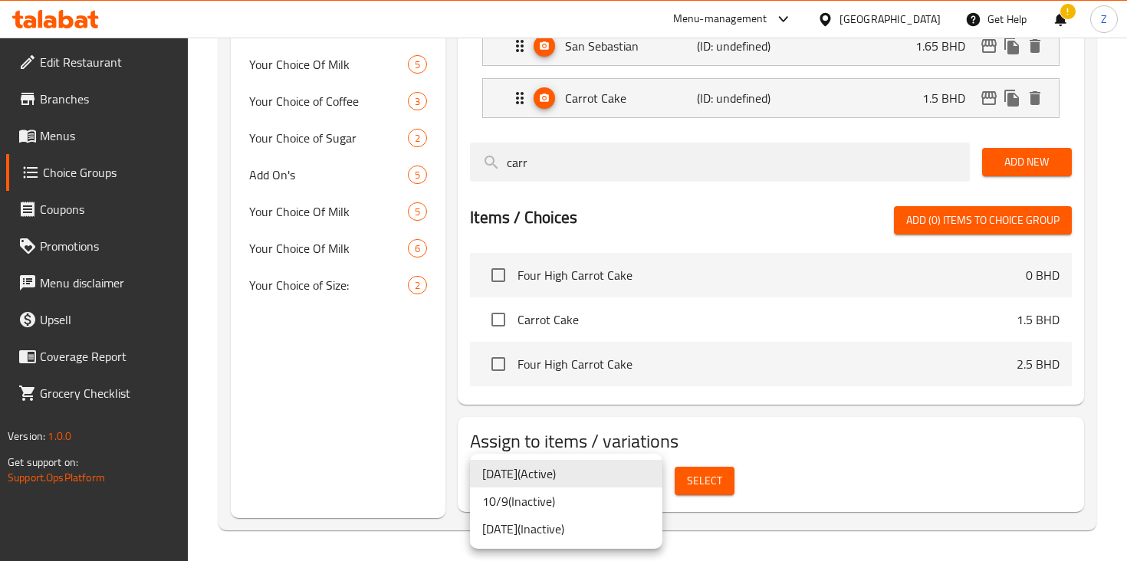
click at [781, 503] on div at bounding box center [563, 280] width 1127 height 561
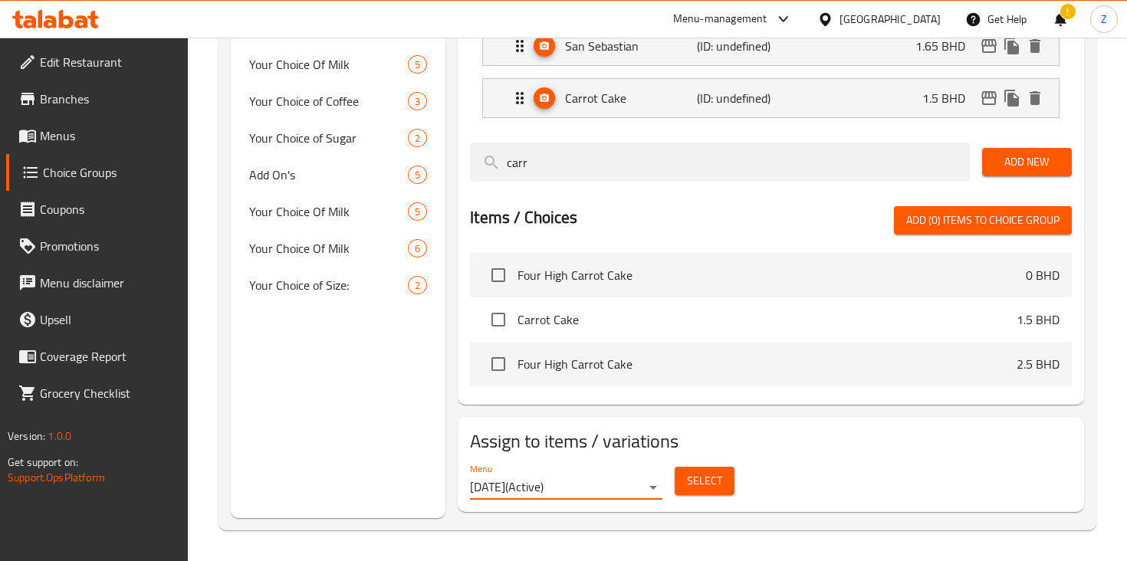
click at [719, 486] on span "Select" at bounding box center [704, 481] width 35 height 19
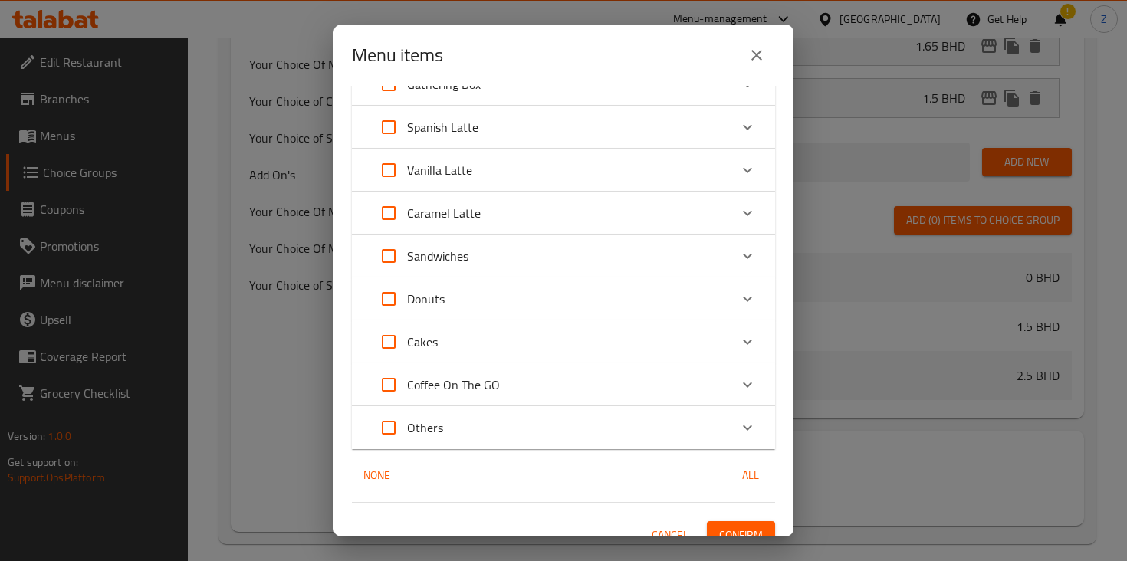
scroll to position [911, 0]
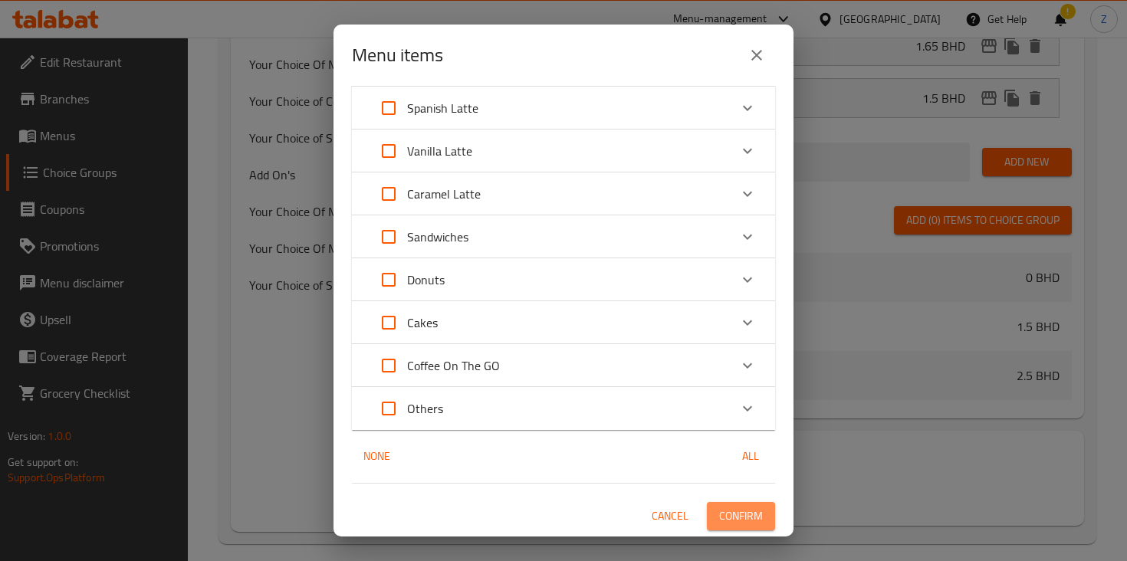
click at [756, 518] on span "Confirm" at bounding box center [741, 516] width 44 height 19
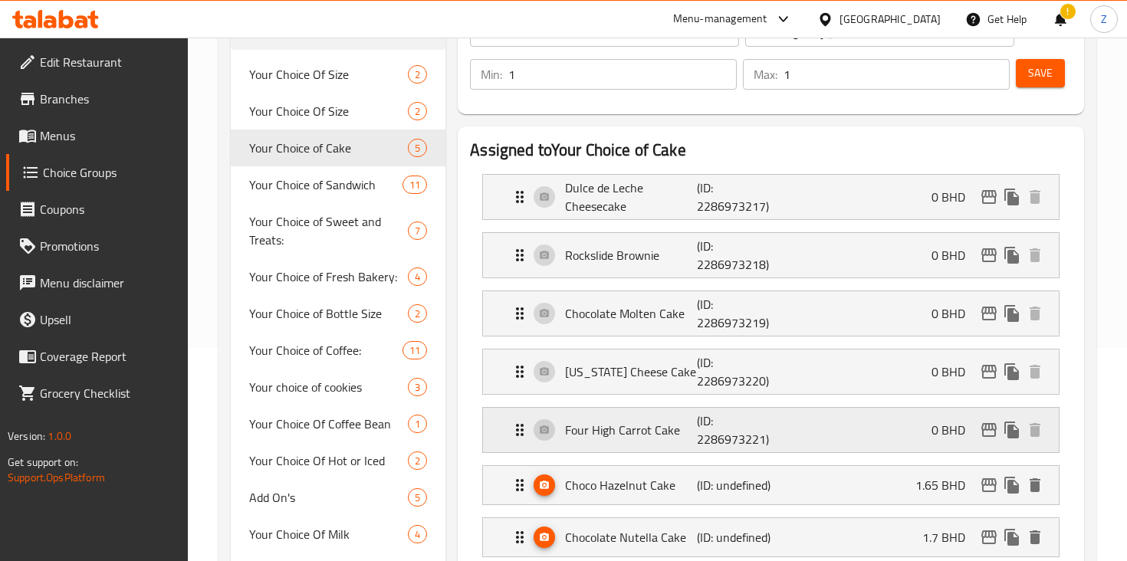
scroll to position [212, 0]
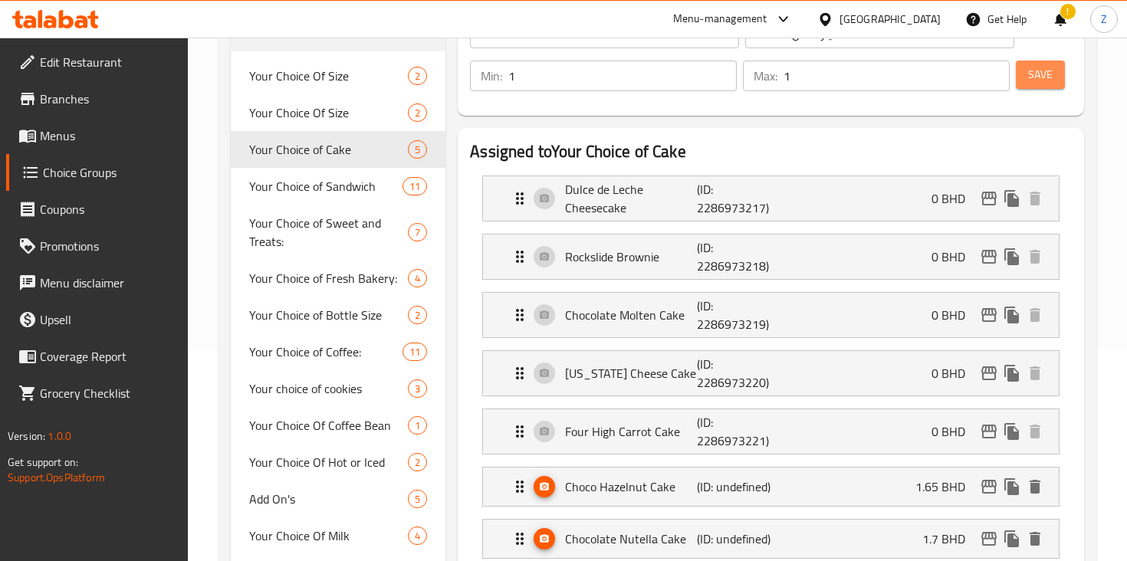
click at [1054, 84] on button "Save" at bounding box center [1040, 75] width 49 height 28
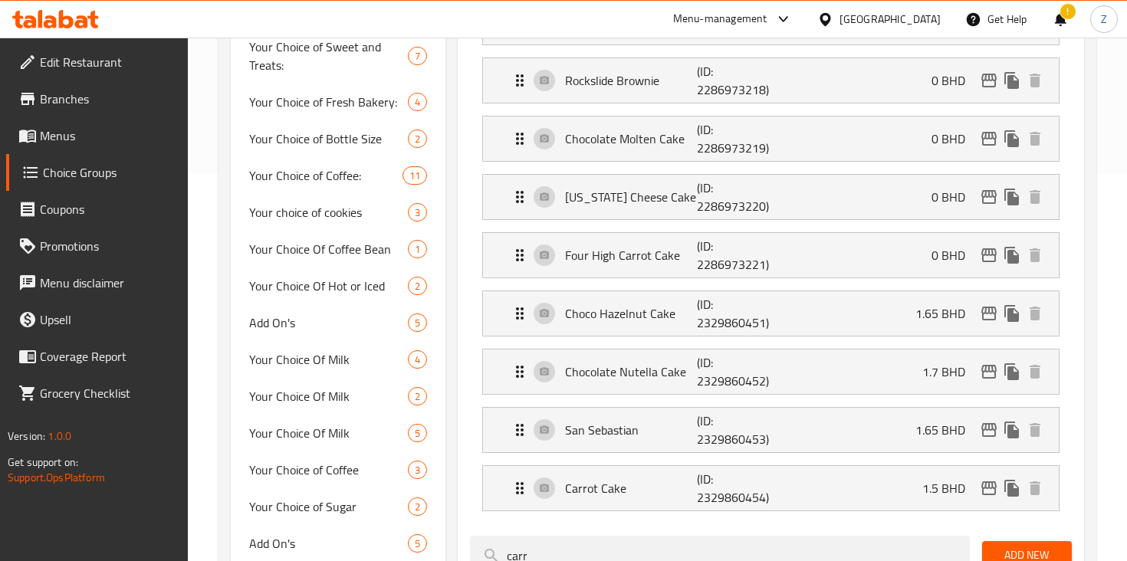
scroll to position [405, 0]
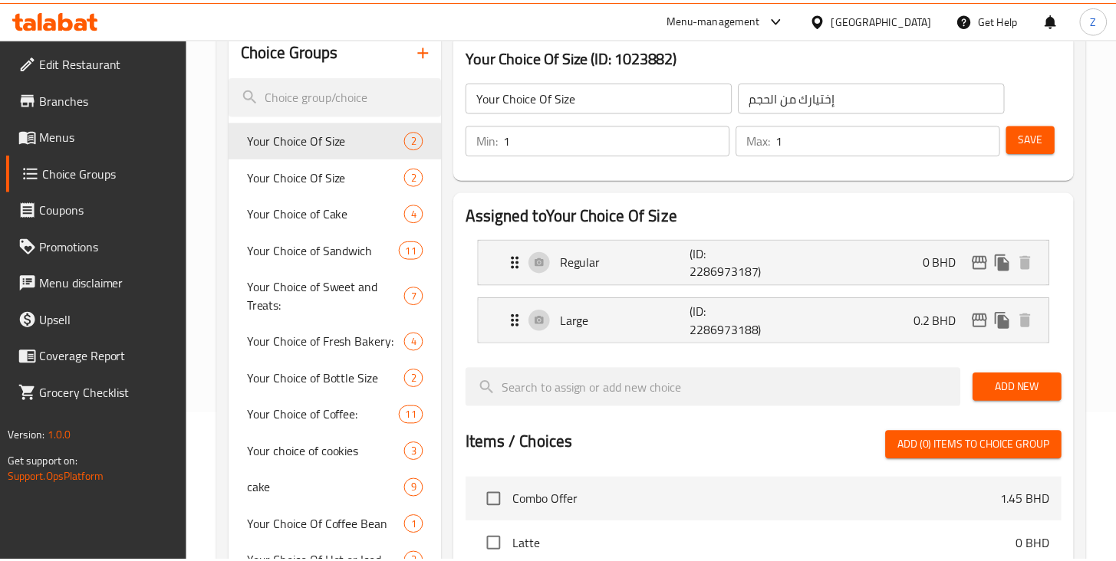
scroll to position [154, 0]
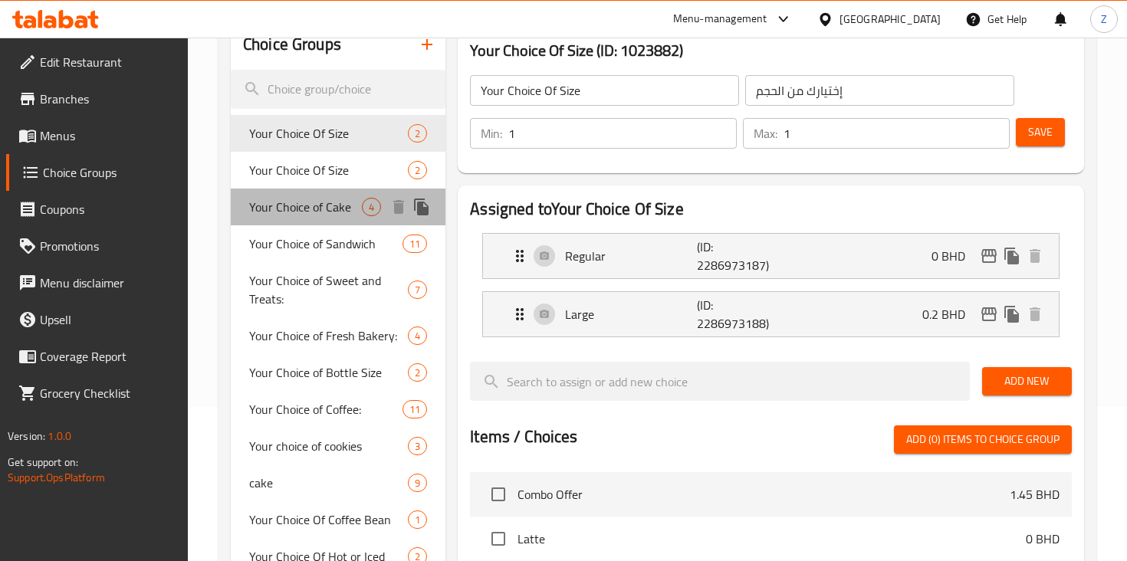
click at [341, 221] on div "Your Choice of Cake 4" at bounding box center [338, 207] width 215 height 37
type input "Your Choice of Cake"
type input "اختيارك من الكعك"
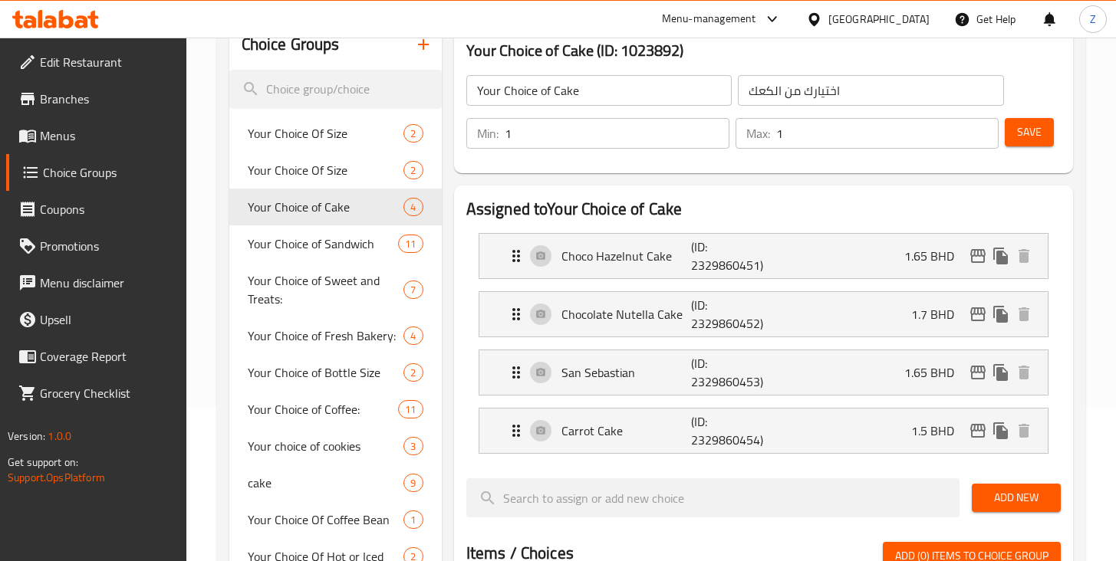
scroll to position [10, 0]
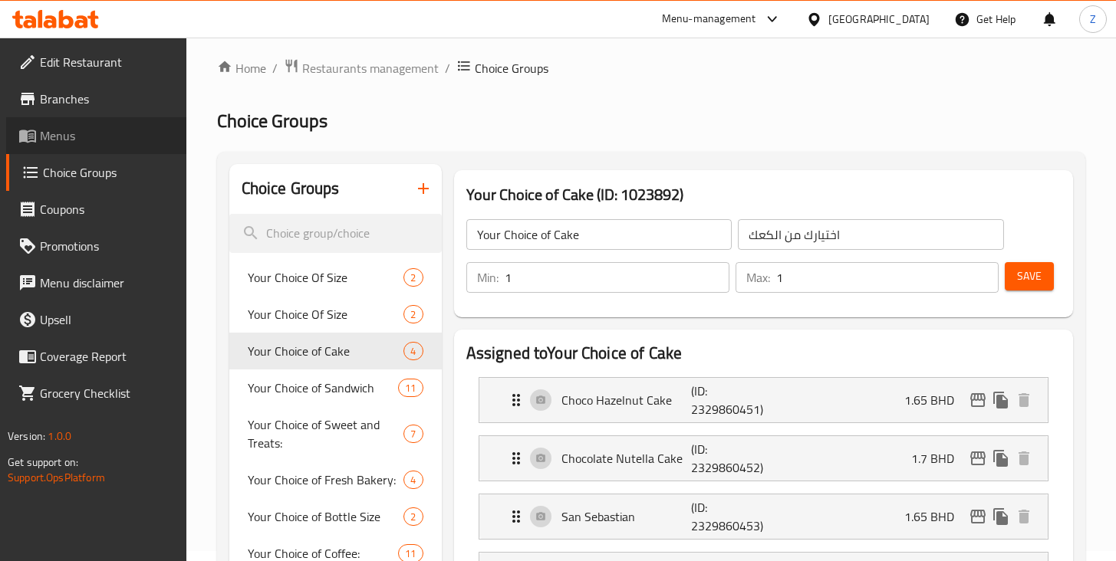
click at [69, 142] on span "Menus" at bounding box center [107, 136] width 134 height 18
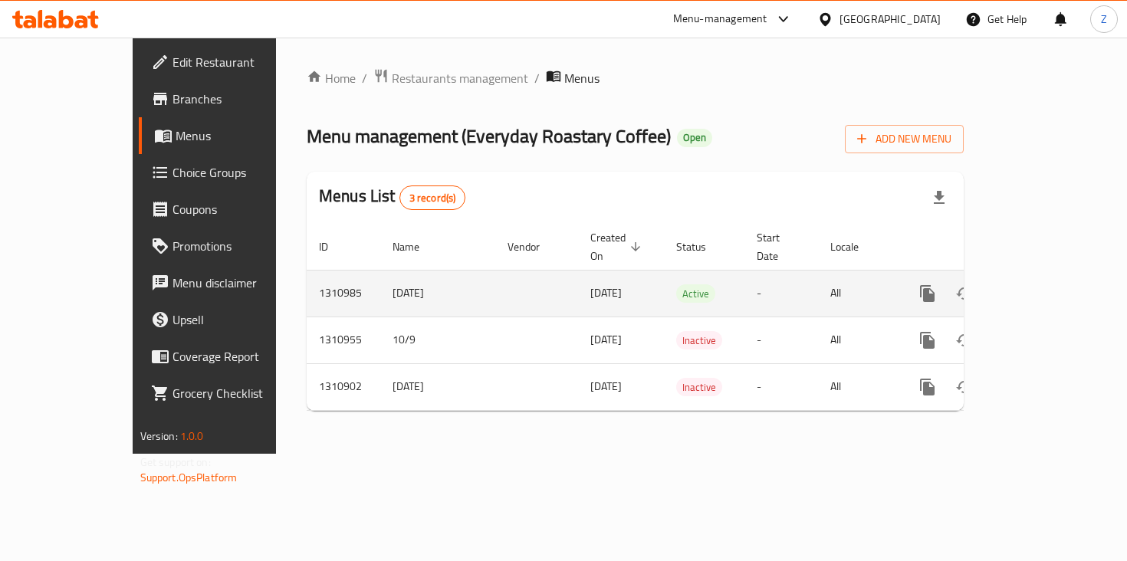
click at [393, 284] on td "[DATE]" at bounding box center [437, 293] width 115 height 47
click at [578, 281] on td "[DATE]" at bounding box center [621, 293] width 86 height 47
click at [1045, 287] on icon "enhanced table" at bounding box center [1038, 294] width 14 height 14
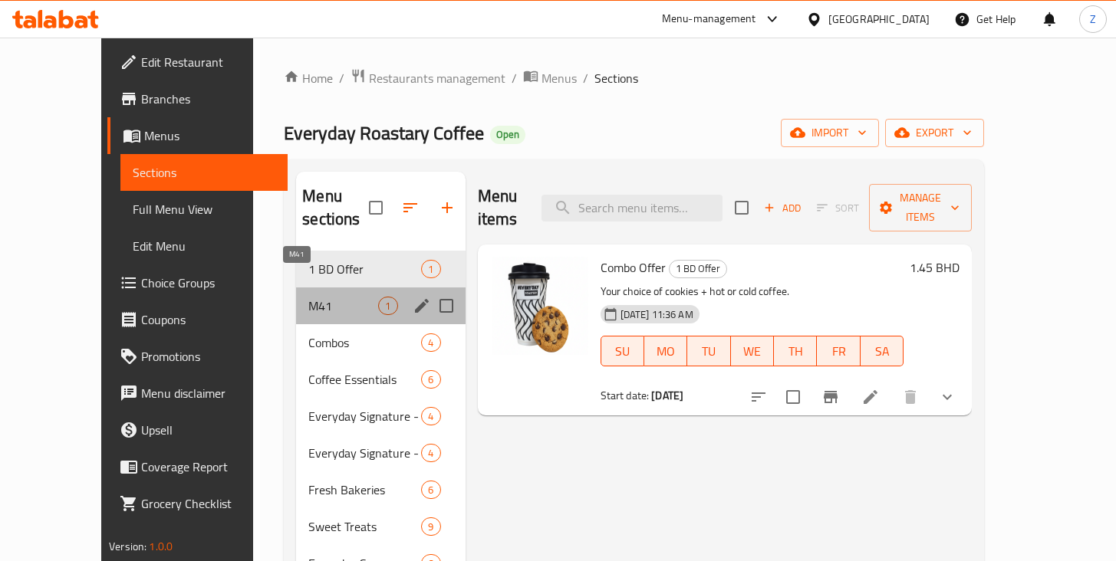
click at [308, 297] on span "M41" at bounding box center [343, 306] width 70 height 18
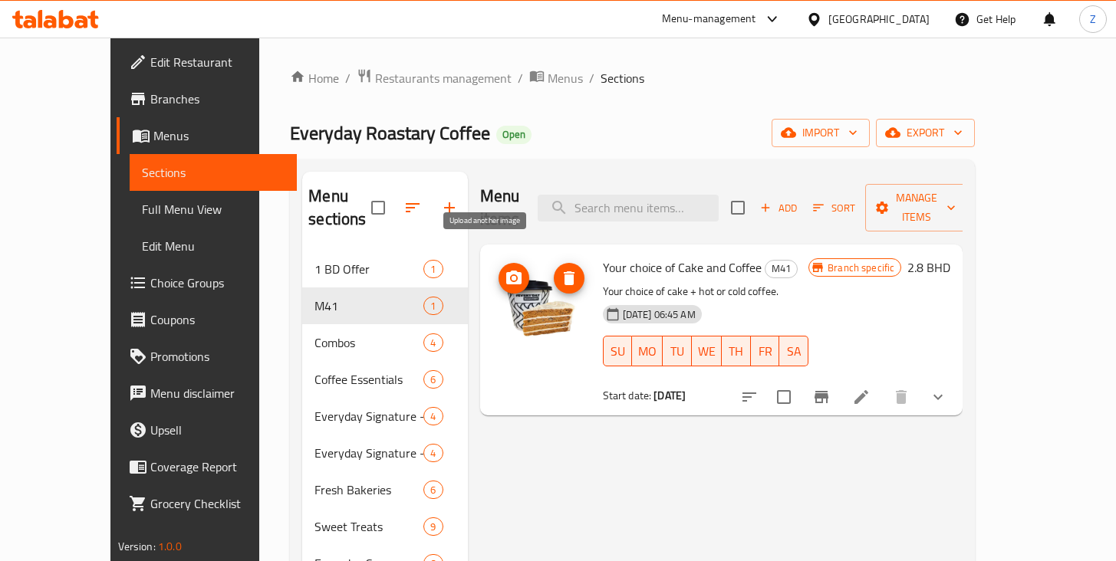
click at [511, 276] on circle "upload picture" at bounding box center [513, 278] width 5 height 5
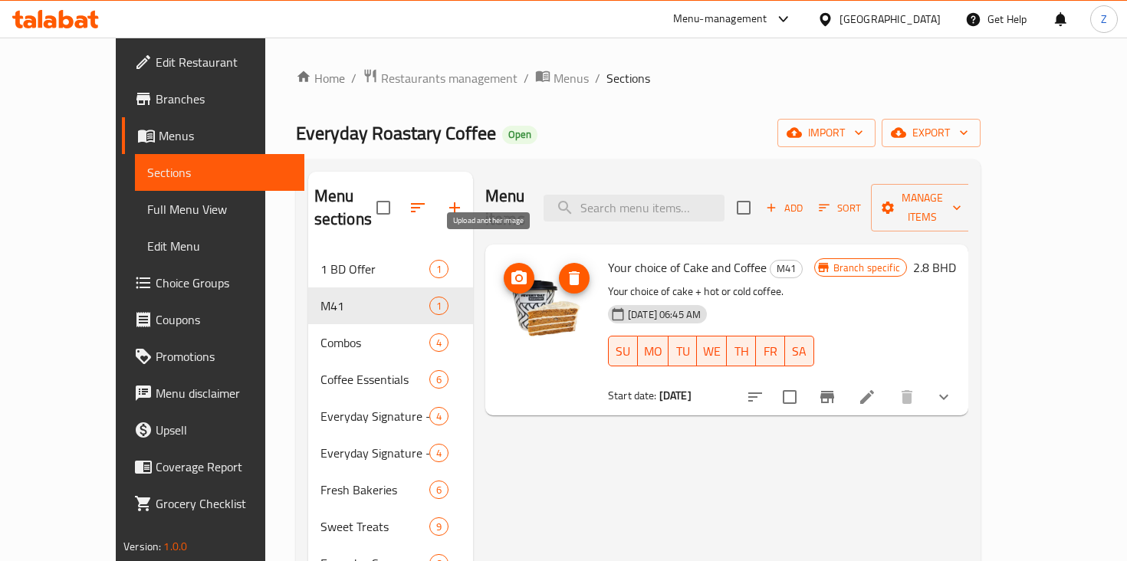
click at [510, 269] on icon "upload picture" at bounding box center [519, 278] width 18 height 18
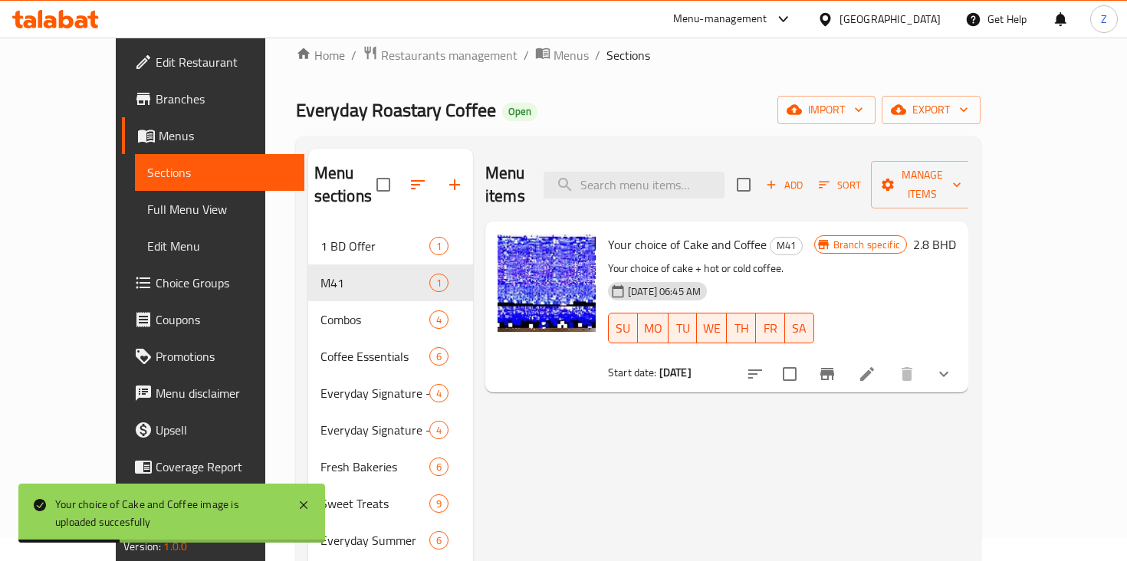
scroll to position [9, 0]
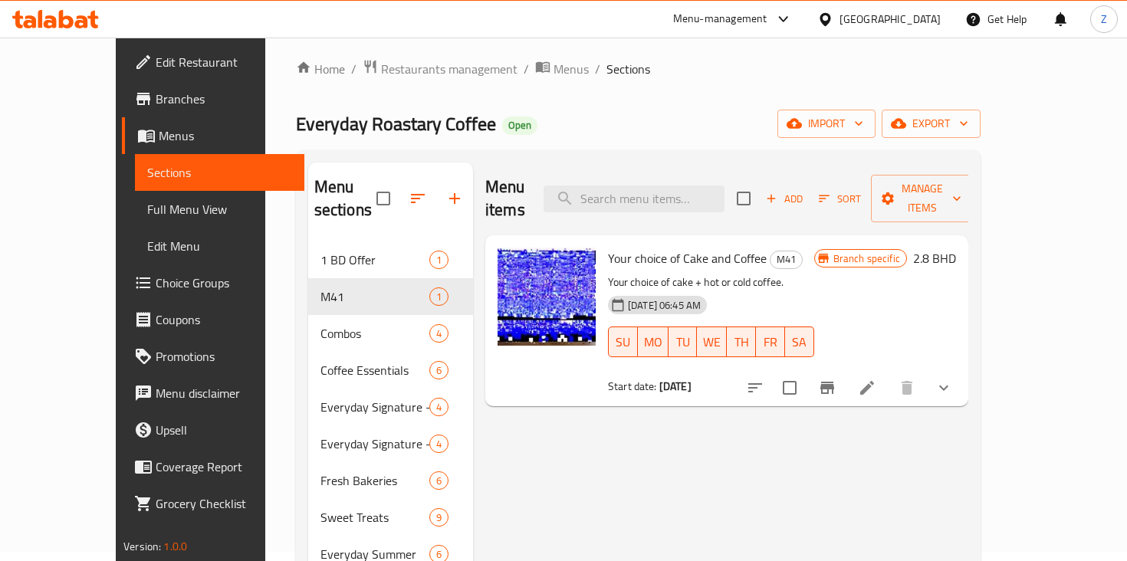
click at [650, 485] on div "Menu items Add Sort Manage items Your choice of Cake and Coffee M41 Your choice…" at bounding box center [720, 537] width 495 height 748
